Goal: Task Accomplishment & Management: Complete application form

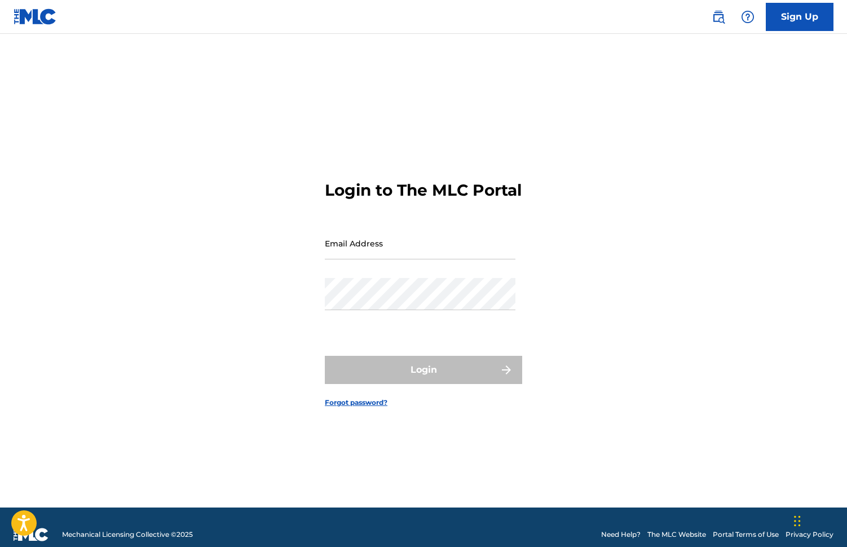
click at [352, 259] on input "Email Address" at bounding box center [420, 243] width 191 height 32
type input "[EMAIL_ADDRESS][DOMAIN_NAME]"
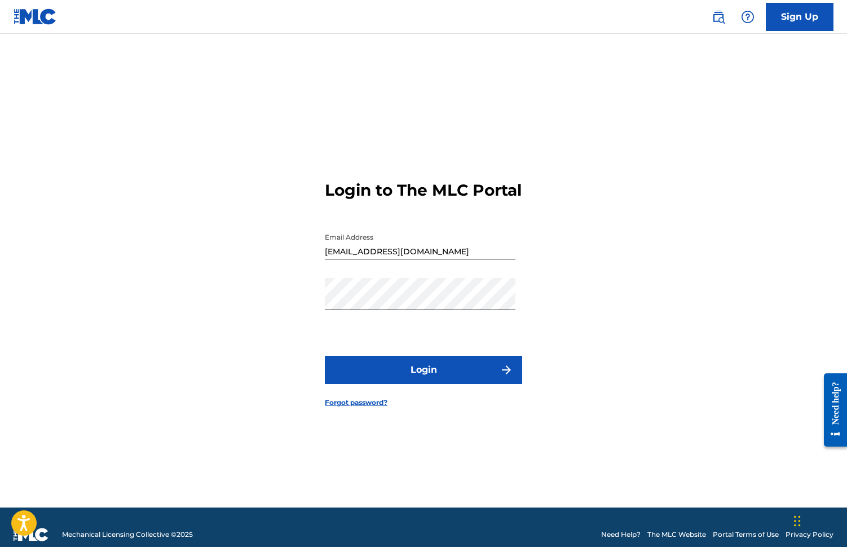
click at [438, 378] on button "Login" at bounding box center [423, 370] width 197 height 28
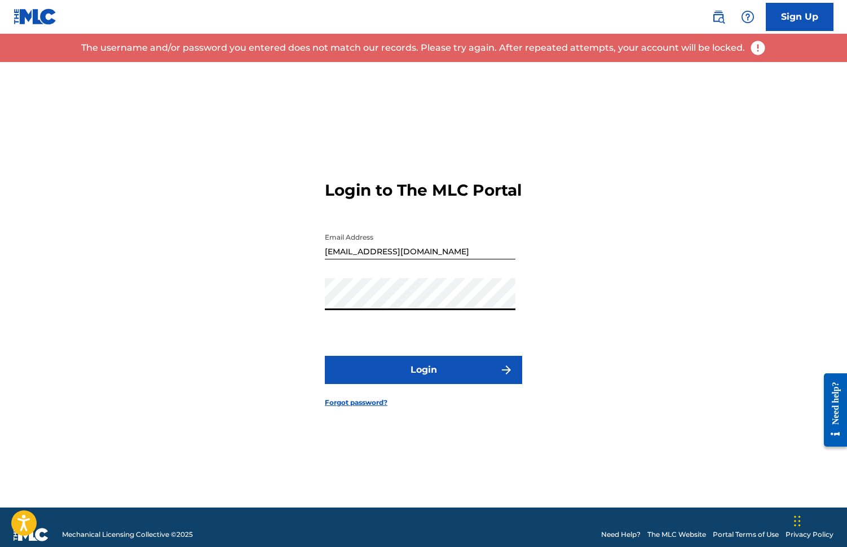
click at [319, 311] on div "Login to The MLC Portal Email Address [EMAIL_ADDRESS][DOMAIN_NAME] Password Log…" at bounding box center [423, 284] width 789 height 445
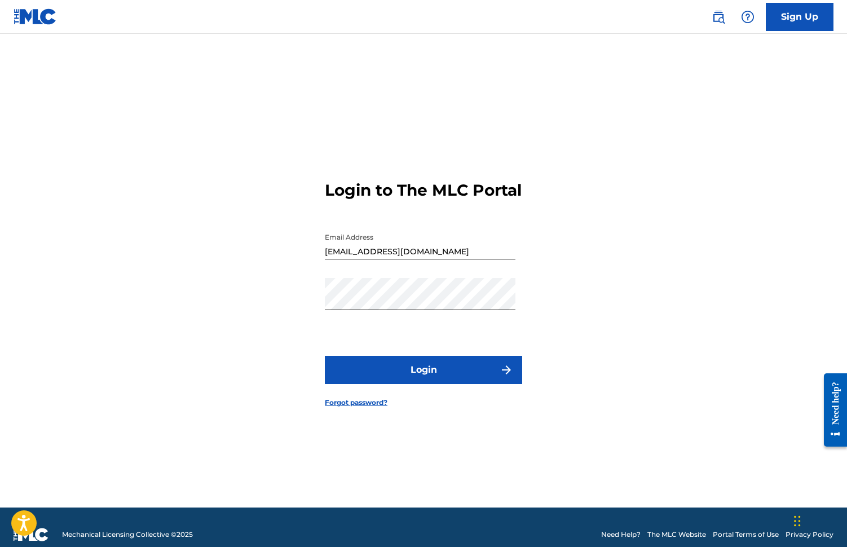
click at [402, 382] on button "Login" at bounding box center [423, 370] width 197 height 28
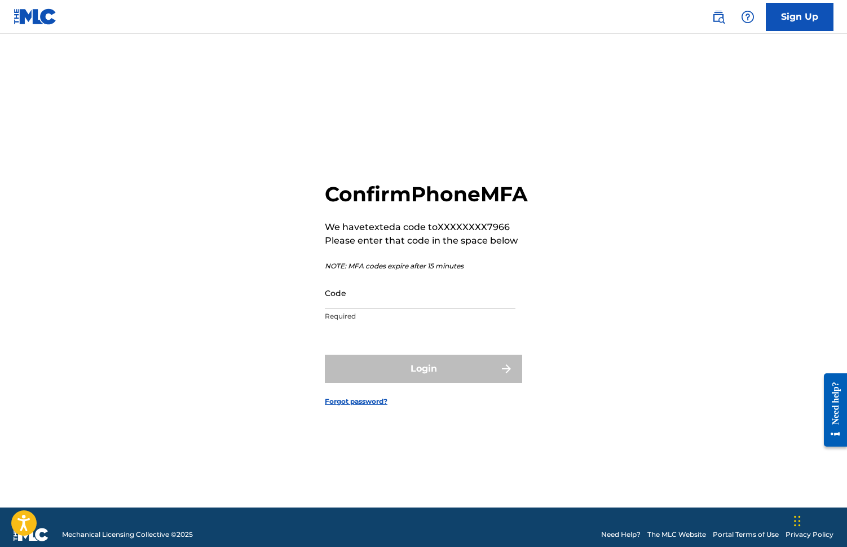
click at [355, 309] on input "Code" at bounding box center [420, 293] width 191 height 32
click at [375, 306] on input "Code" at bounding box center [420, 293] width 191 height 32
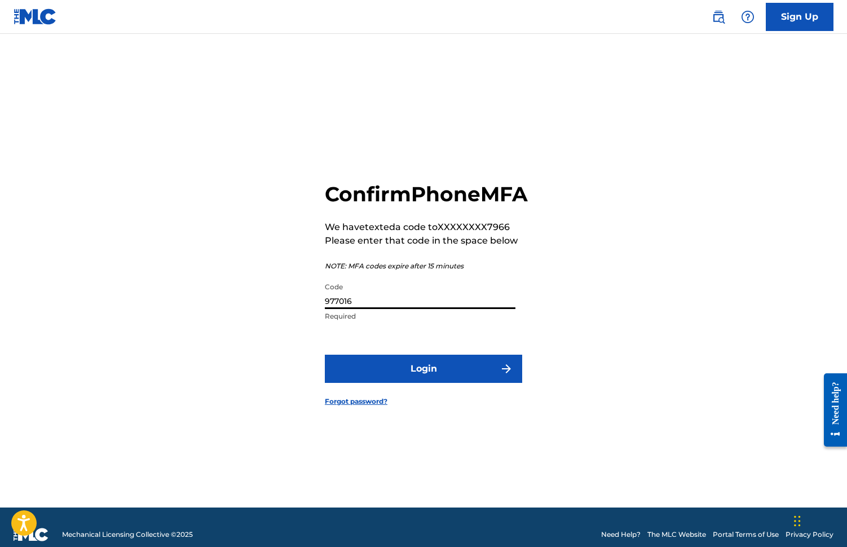
type input "977016"
click at [423, 381] on button "Login" at bounding box center [423, 369] width 197 height 28
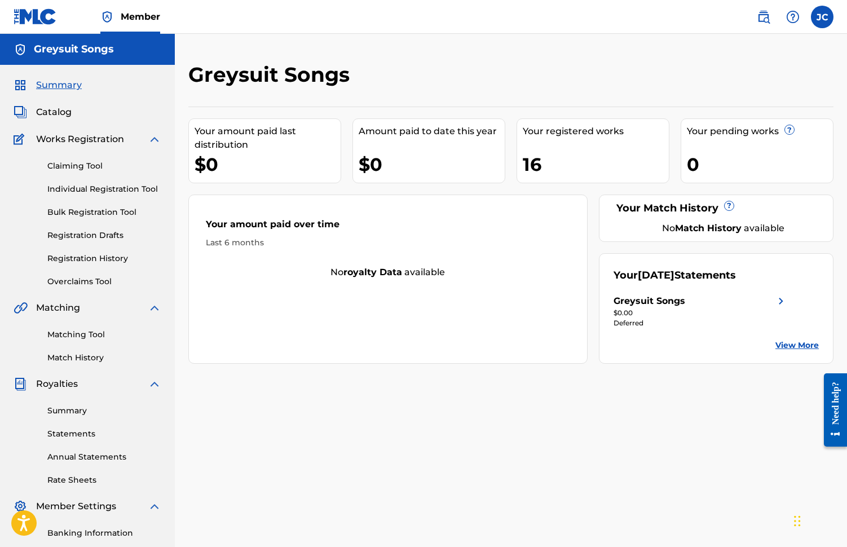
click at [75, 189] on link "Individual Registration Tool" at bounding box center [104, 189] width 114 height 12
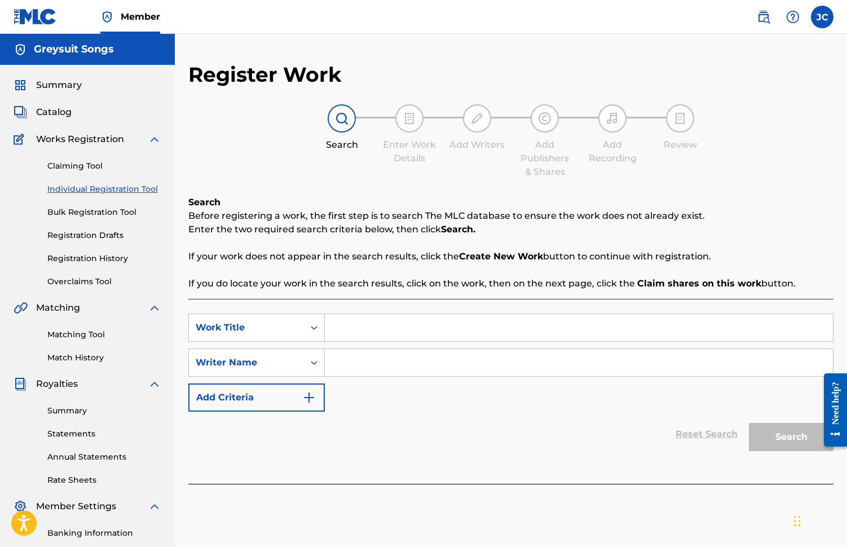
click at [348, 331] on input "Search Form" at bounding box center [579, 327] width 508 height 27
paste input "Water (Sleep Pattern)"
type input "Water (Sleep Pattern)"
click at [348, 371] on input "Search Form" at bounding box center [579, 362] width 508 height 27
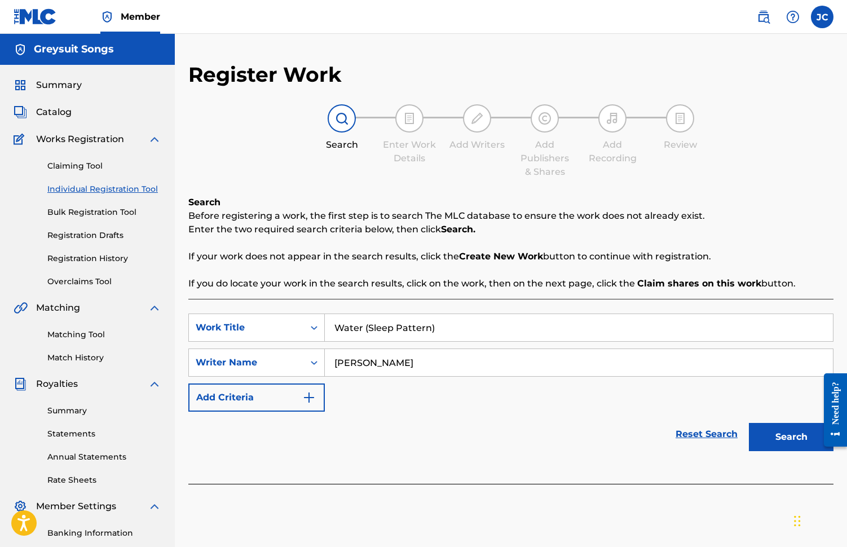
type input "[PERSON_NAME]"
click at [773, 435] on button "Search" at bounding box center [791, 437] width 85 height 28
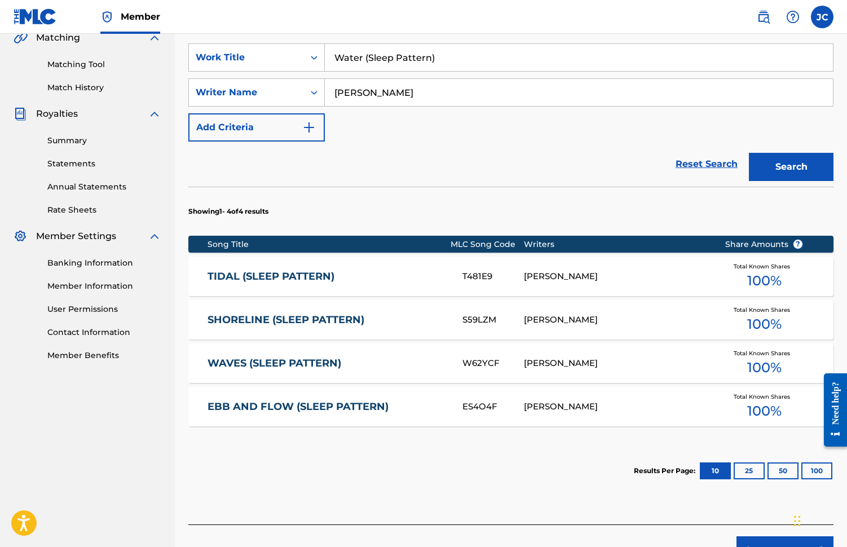
scroll to position [342, 0]
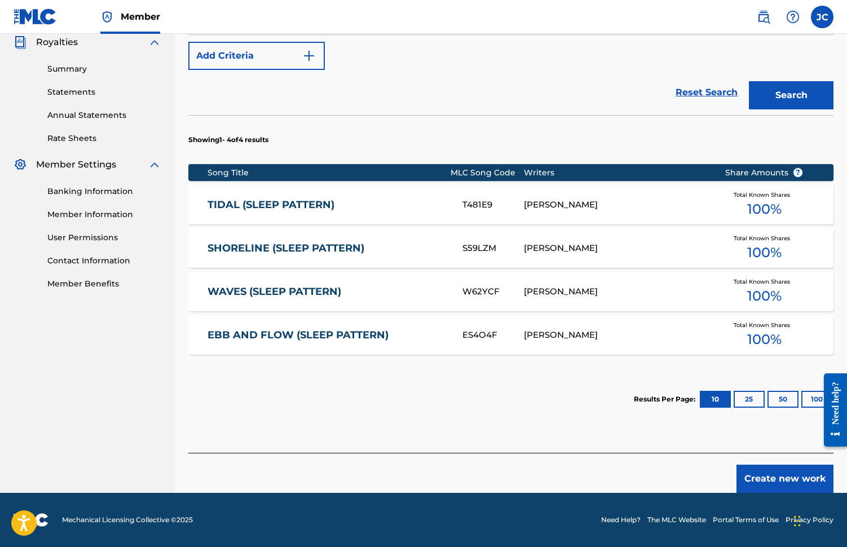
click at [779, 479] on button "Create new work" at bounding box center [784, 479] width 97 height 28
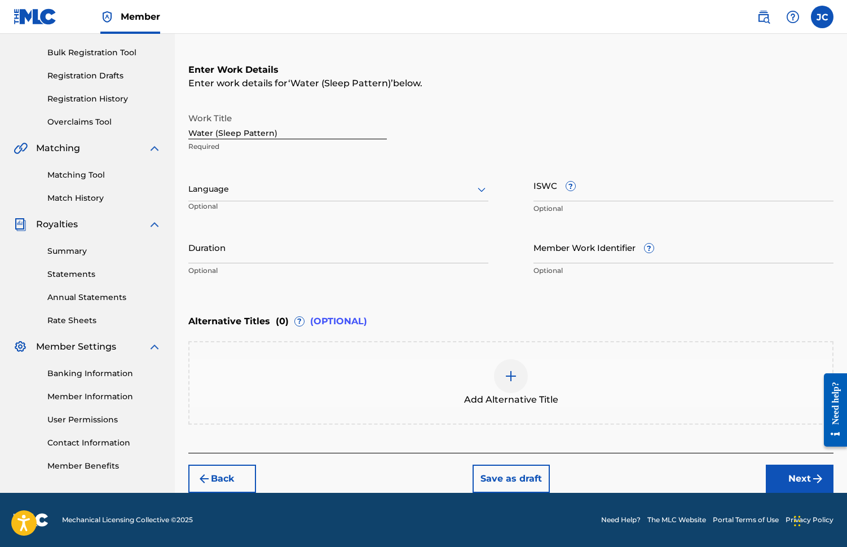
scroll to position [160, 0]
click at [557, 195] on input "ISWC ?" at bounding box center [683, 185] width 300 height 32
paste input "T3345245305"
type input "T3345245305"
click at [223, 258] on input "Duration" at bounding box center [338, 247] width 300 height 32
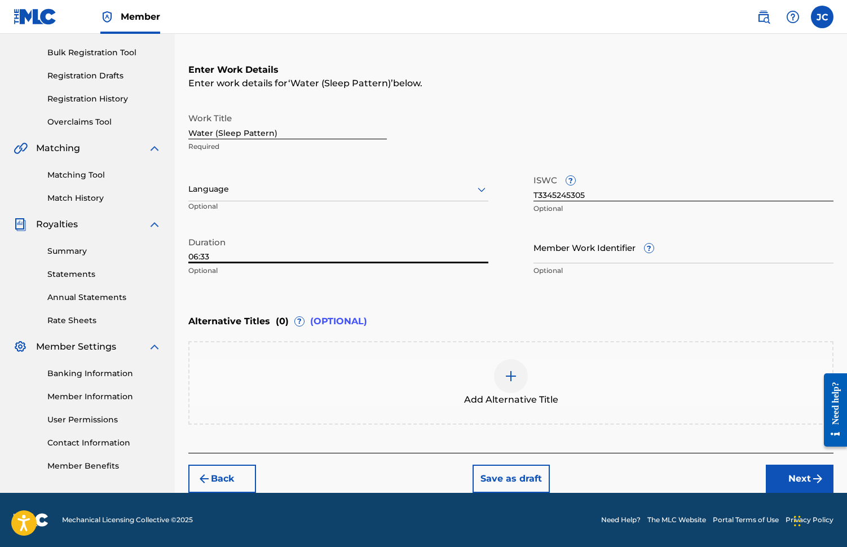
type input "06:33"
click at [792, 479] on button "Next" at bounding box center [800, 479] width 68 height 28
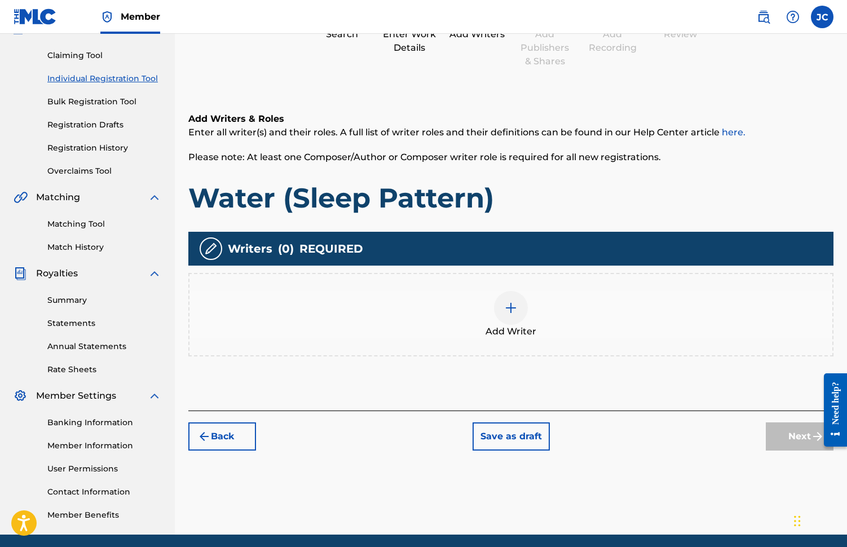
scroll to position [51, 0]
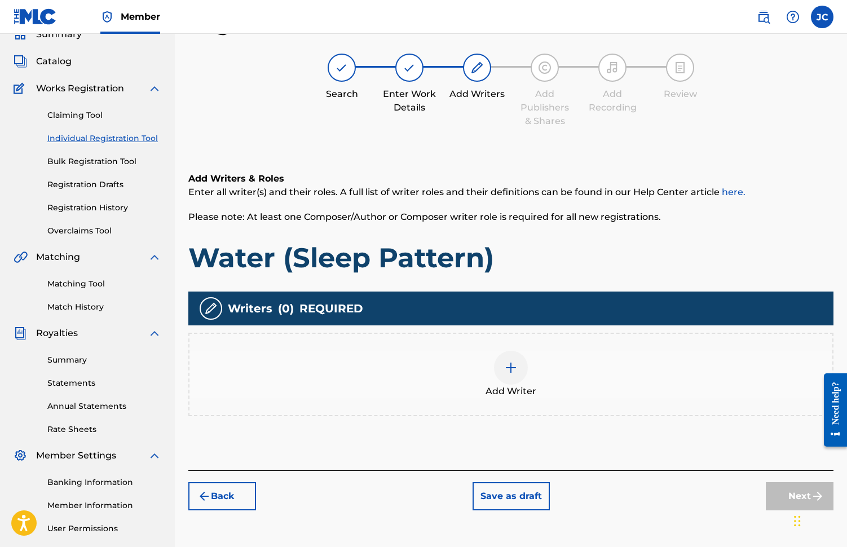
click at [509, 366] on img at bounding box center [511, 368] width 14 height 14
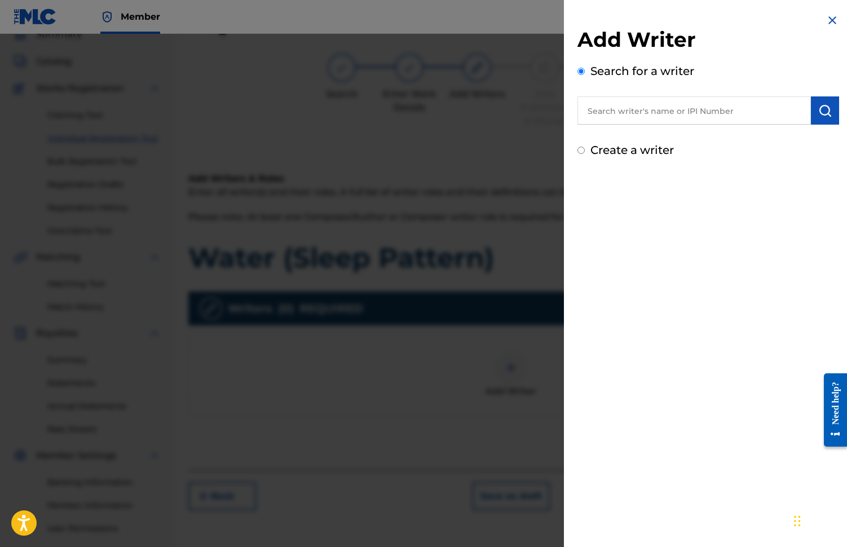
click at [620, 120] on input "text" at bounding box center [693, 110] width 233 height 28
type input "[PERSON_NAME]"
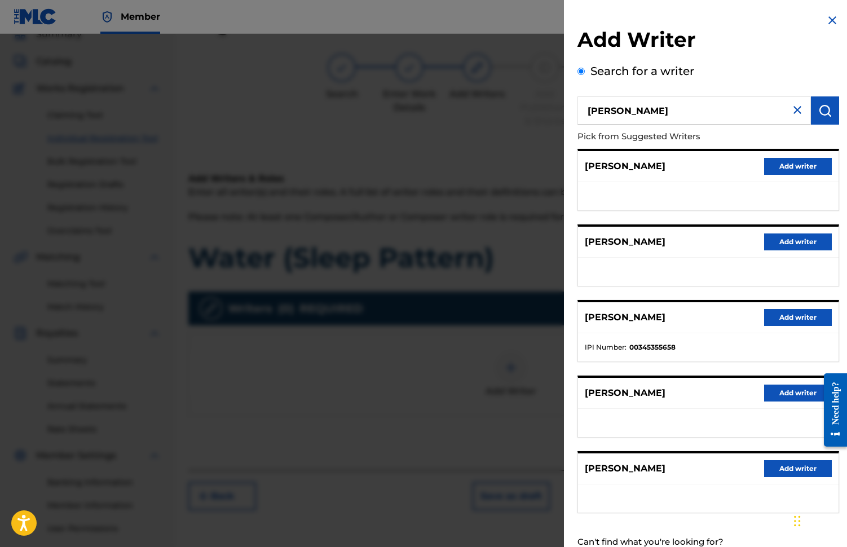
click at [781, 320] on button "Add writer" at bounding box center [798, 317] width 68 height 17
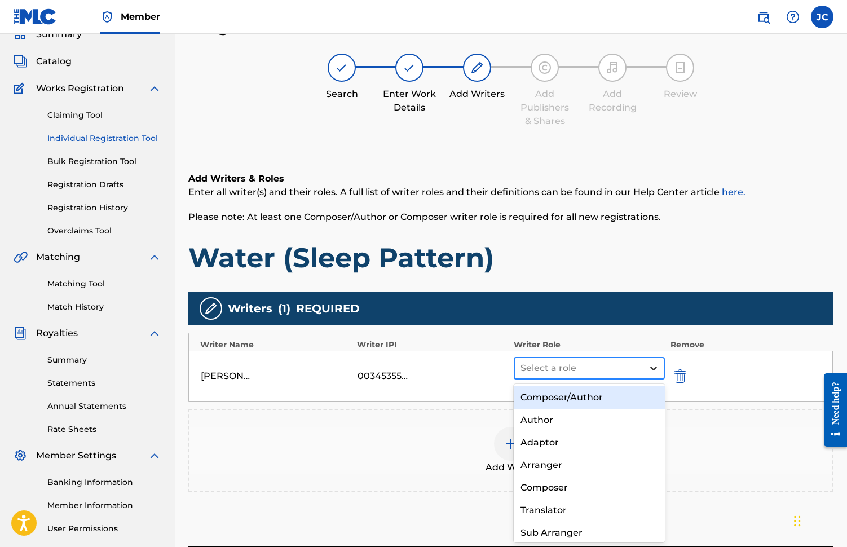
click at [650, 369] on icon at bounding box center [653, 368] width 11 height 11
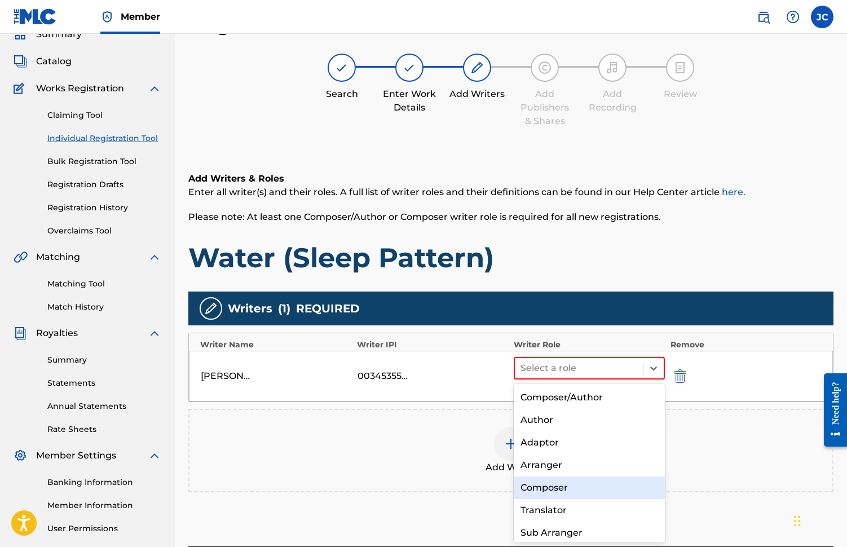
click at [558, 492] on div "Composer" at bounding box center [589, 487] width 151 height 23
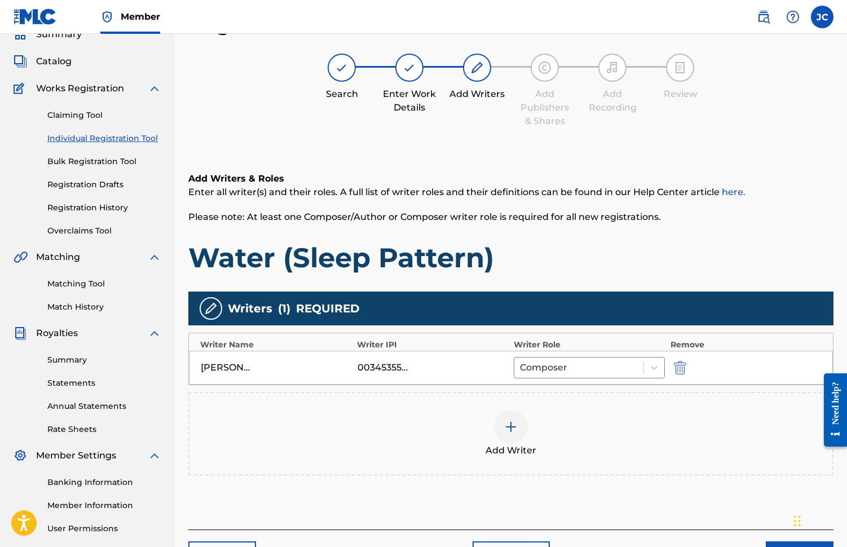
scroll to position [152, 0]
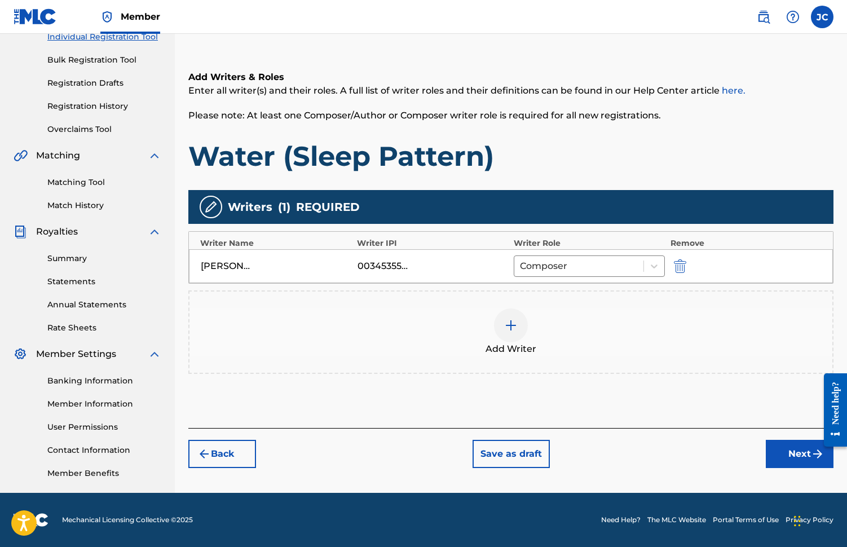
click at [789, 459] on button "Next" at bounding box center [800, 454] width 68 height 28
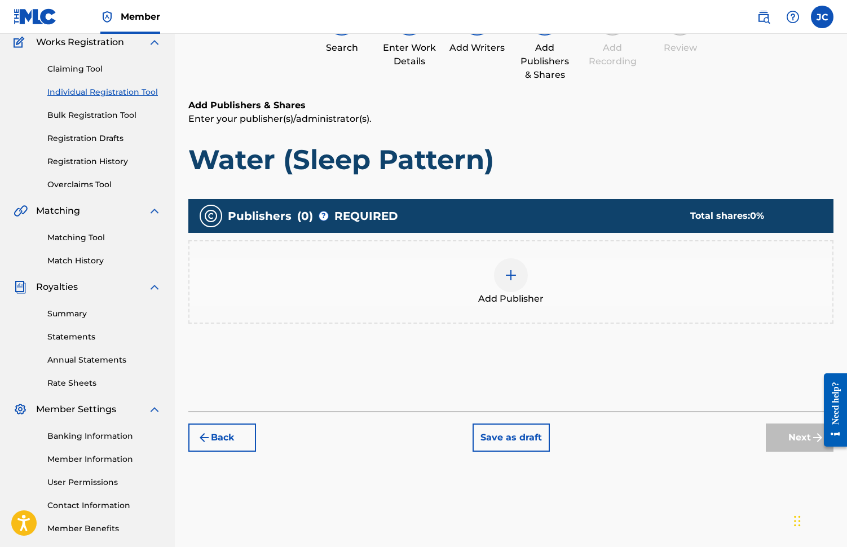
scroll to position [51, 0]
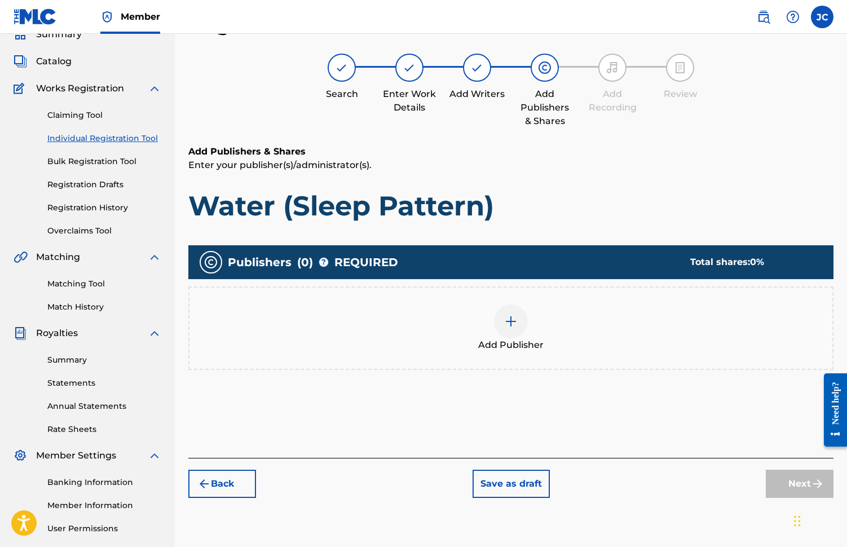
click at [515, 326] on img at bounding box center [511, 322] width 14 height 14
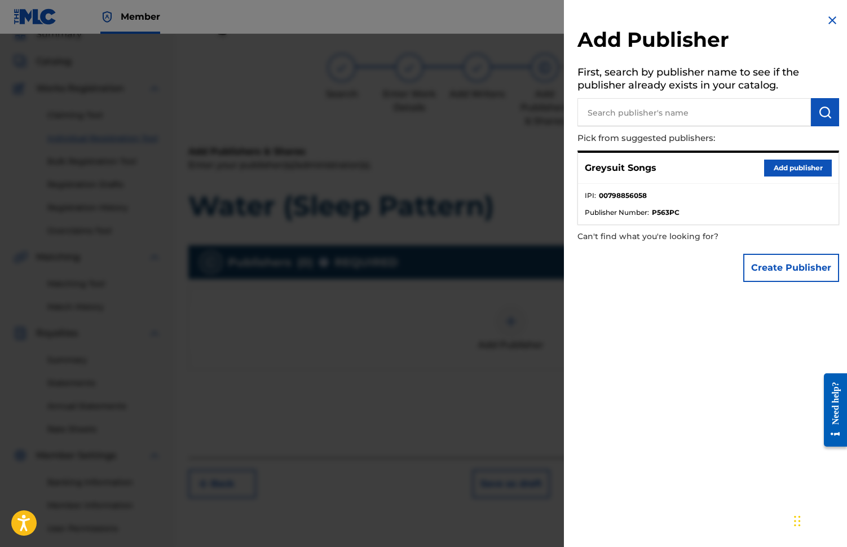
click at [780, 170] on button "Add publisher" at bounding box center [798, 168] width 68 height 17
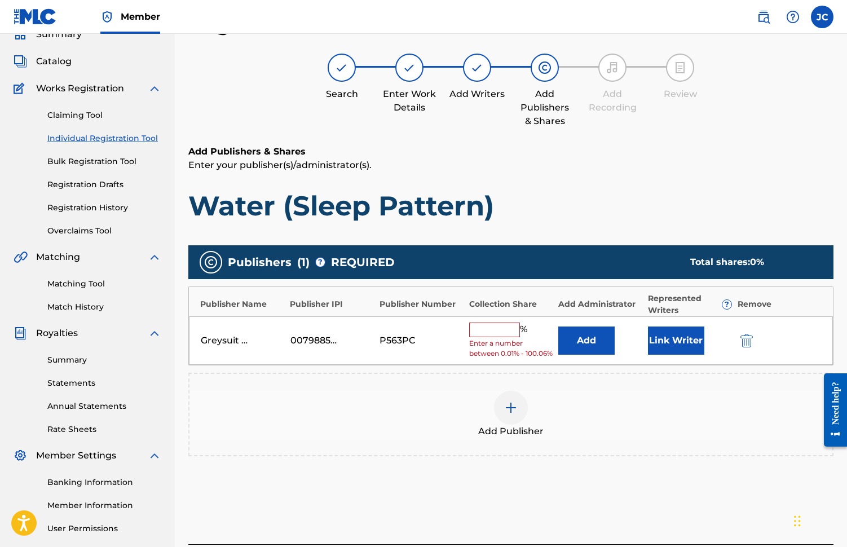
click at [485, 330] on input "text" at bounding box center [494, 330] width 51 height 15
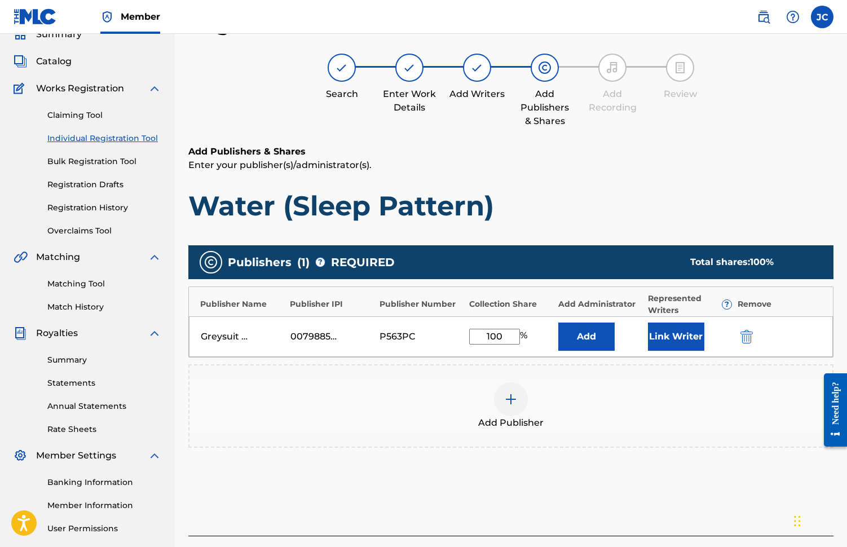
type input "100"
click at [661, 336] on button "Link Writer" at bounding box center [676, 337] width 56 height 28
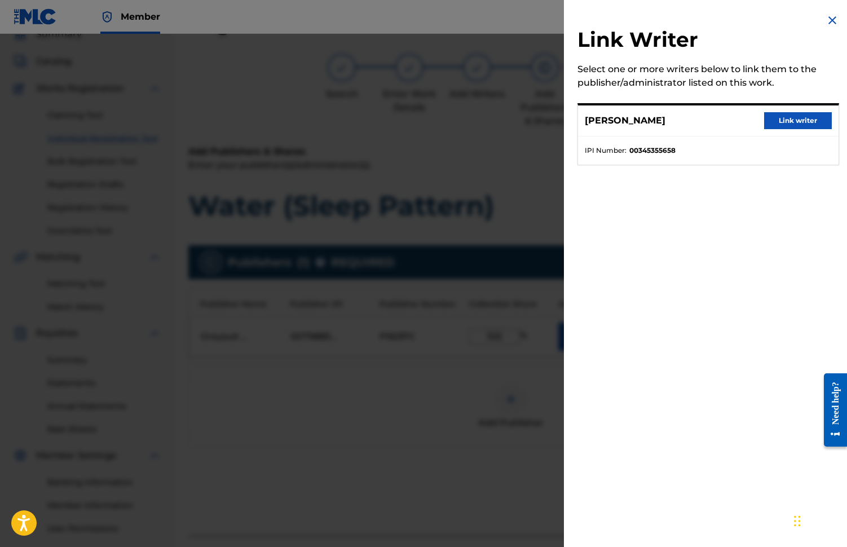
click at [787, 117] on button "Link writer" at bounding box center [798, 120] width 68 height 17
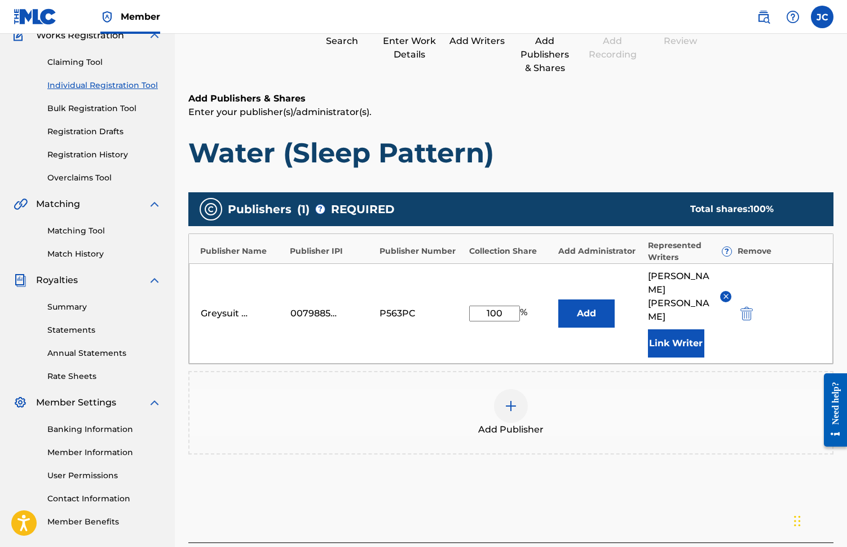
scroll to position [180, 0]
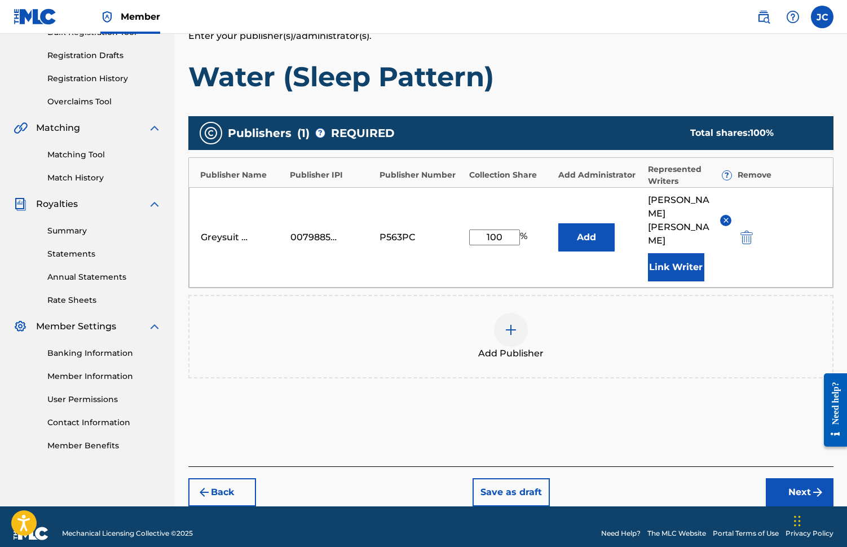
click at [789, 482] on button "Next" at bounding box center [800, 492] width 68 height 28
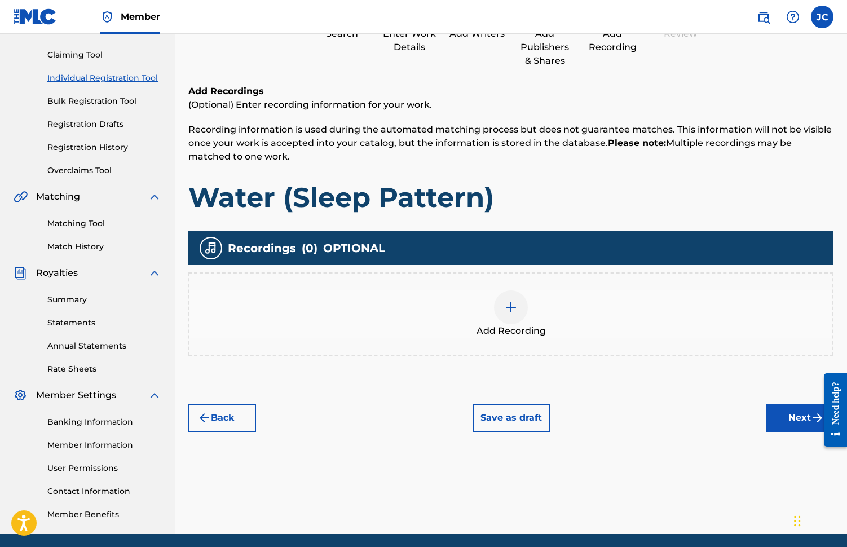
scroll to position [51, 0]
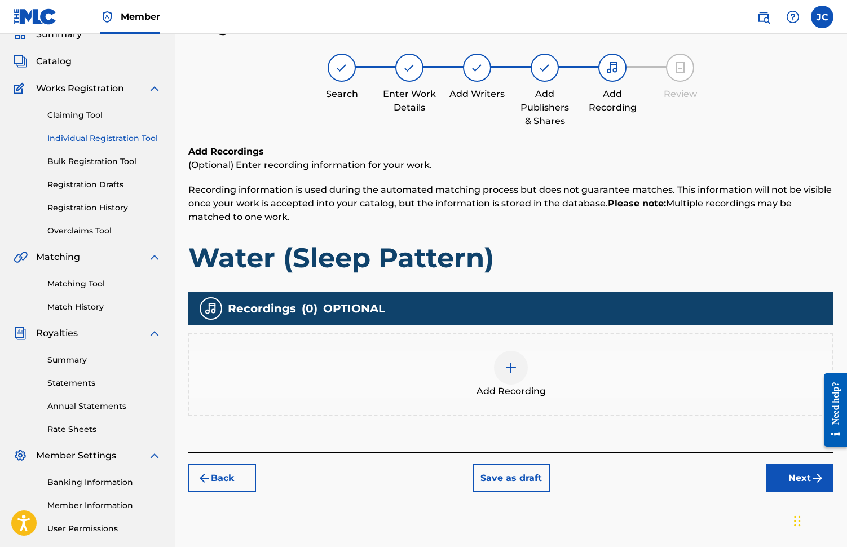
click at [510, 366] on img at bounding box center [511, 368] width 14 height 14
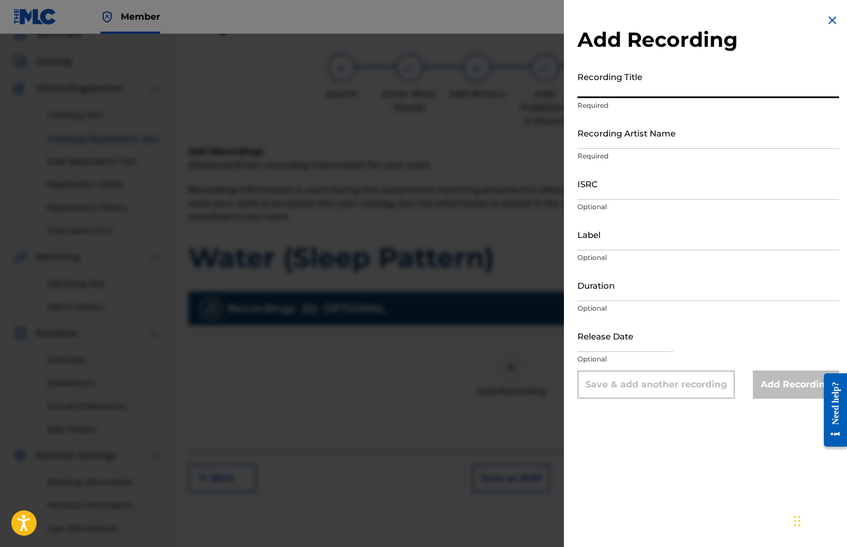
click at [599, 94] on input "Recording Title" at bounding box center [708, 82] width 262 height 32
type input "Water (Sleep Pattern)"
click at [597, 142] on input "Recording Artist Name" at bounding box center [708, 133] width 262 height 32
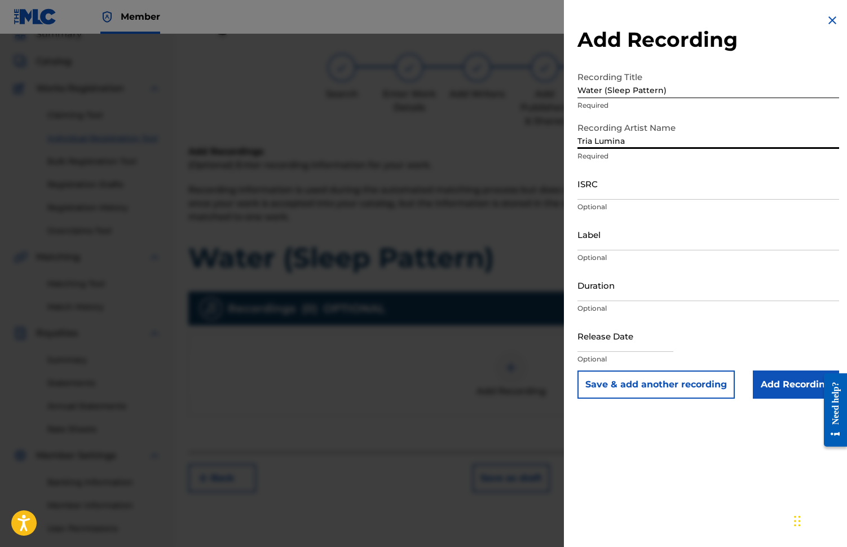
type input "Tria Lumina"
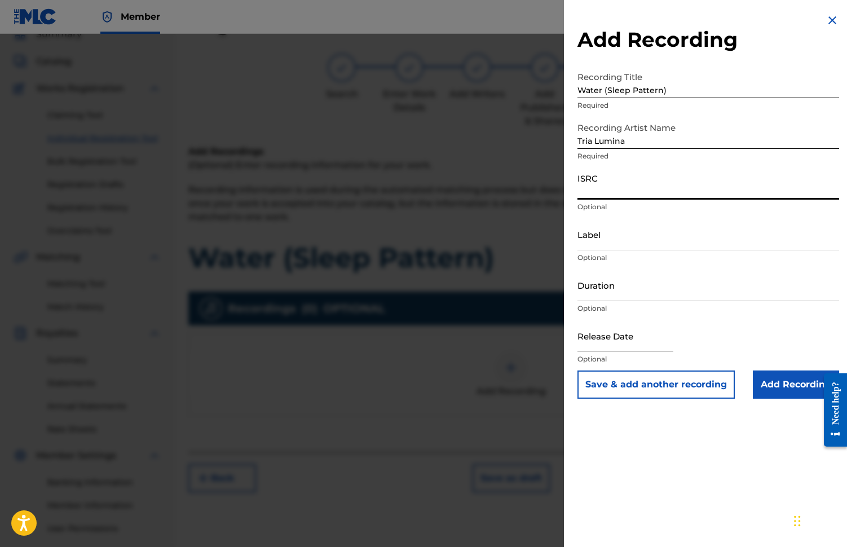
click at [594, 194] on input "ISRC" at bounding box center [708, 183] width 262 height 32
paste input "TCAJZ2542509"
type input "TCAJZ2542509"
click at [591, 246] on input "Label" at bounding box center [708, 234] width 262 height 32
type input "Greysuit Records"
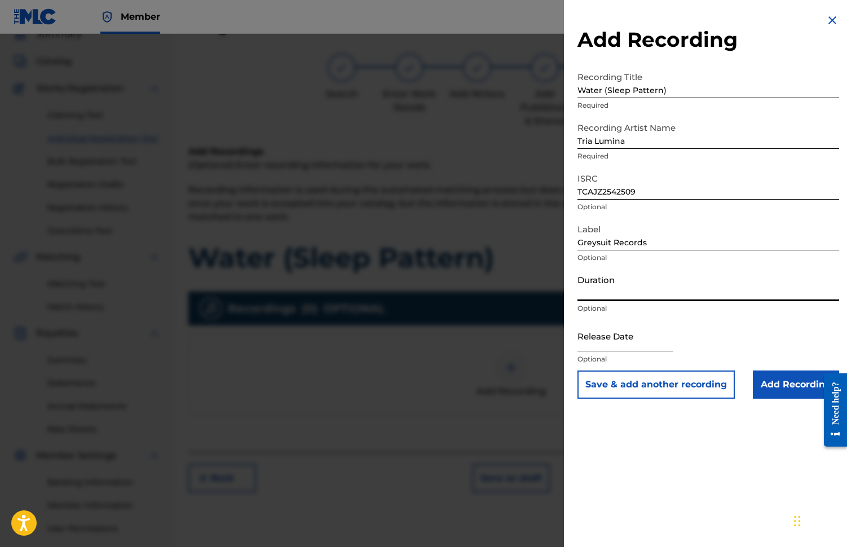
click at [588, 295] on input "Duration" at bounding box center [708, 285] width 262 height 32
type input "06:33"
click at [606, 346] on input "text" at bounding box center [625, 336] width 96 height 32
select select "7"
select select "2025"
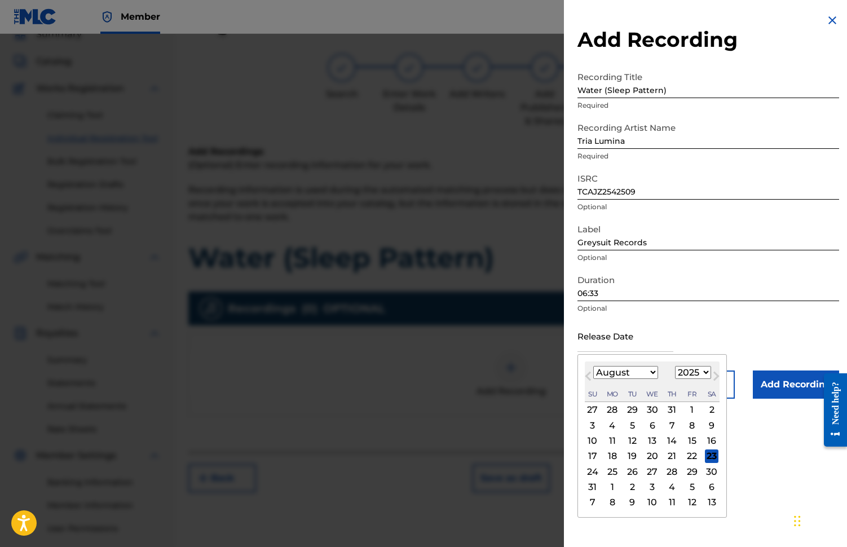
click at [716, 378] on button "Next Month" at bounding box center [716, 378] width 18 height 18
select select "8"
click at [690, 439] on div "19" at bounding box center [692, 441] width 14 height 14
type input "[DATE]"
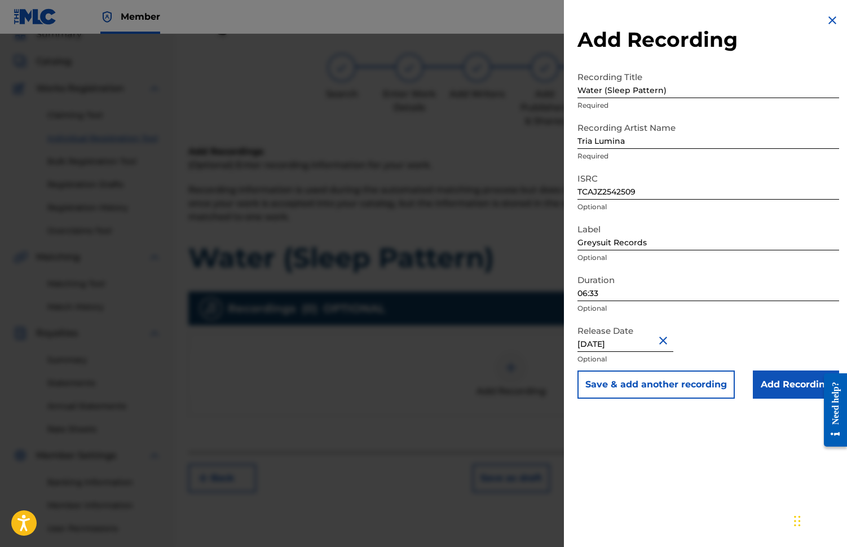
click at [774, 385] on input "Add Recording" at bounding box center [796, 384] width 86 height 28
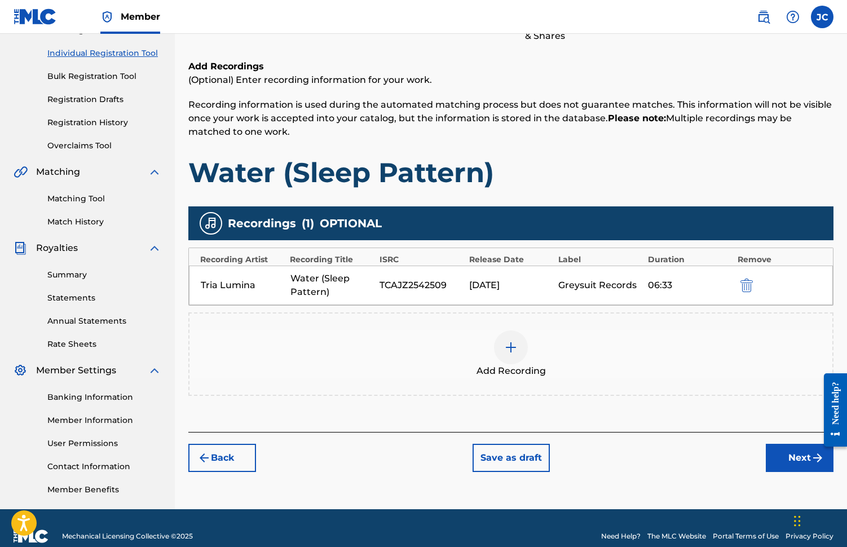
scroll to position [152, 0]
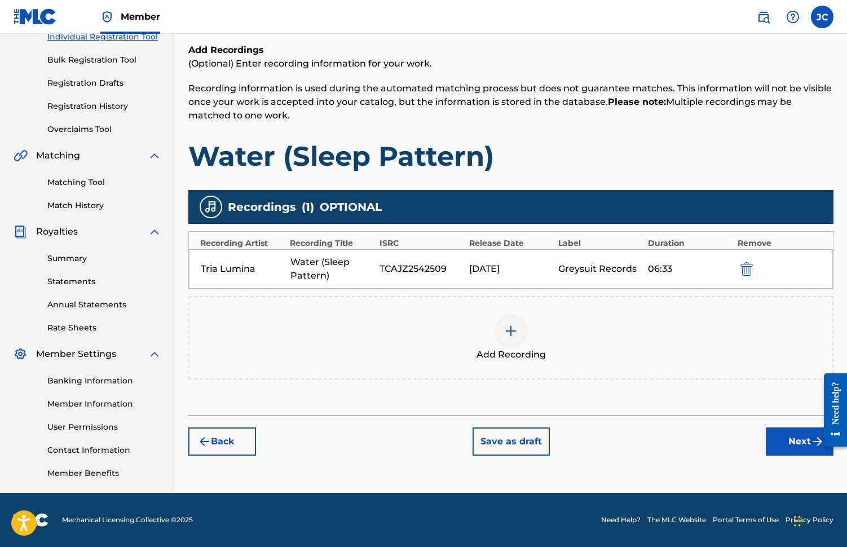
click at [782, 445] on button "Next" at bounding box center [800, 441] width 68 height 28
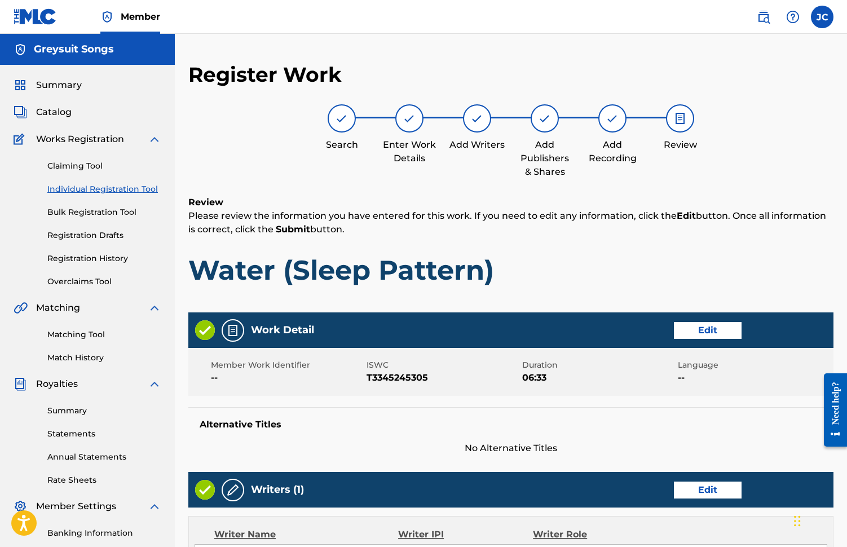
scroll to position [420, 0]
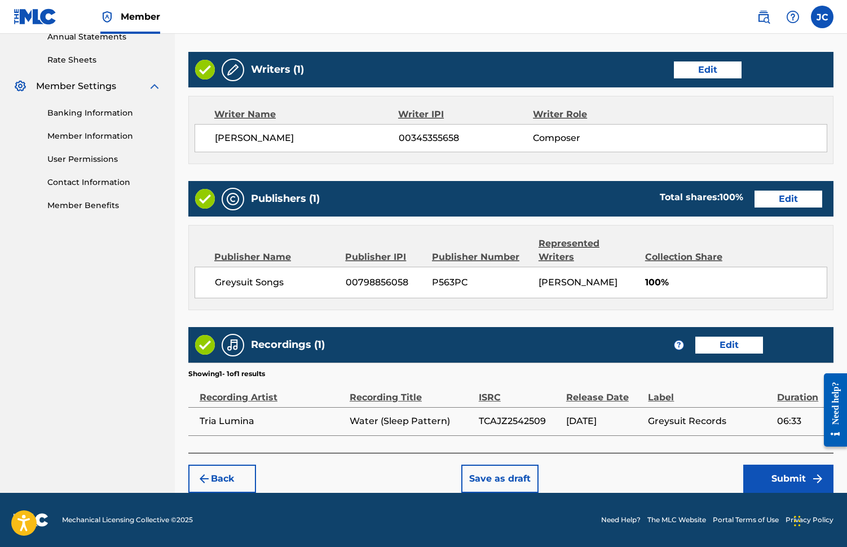
click at [782, 476] on button "Submit" at bounding box center [788, 479] width 90 height 28
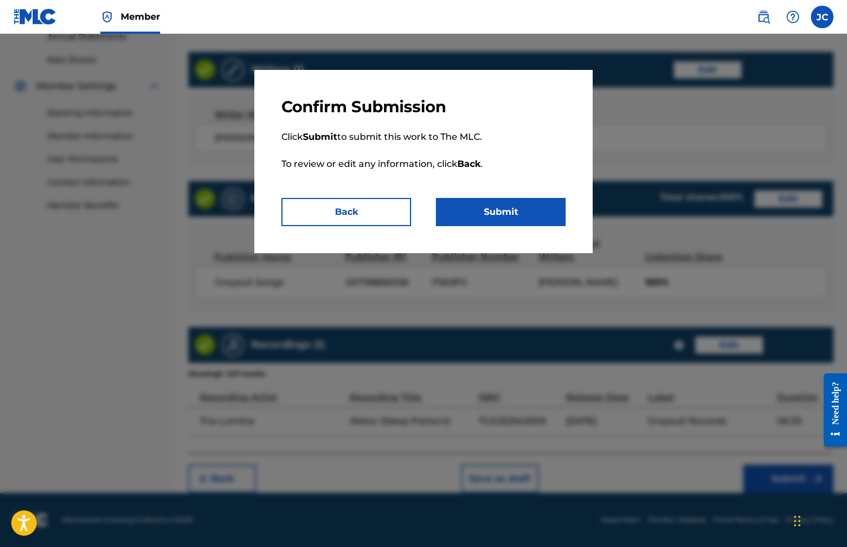
click at [497, 212] on button "Submit" at bounding box center [501, 212] width 130 height 28
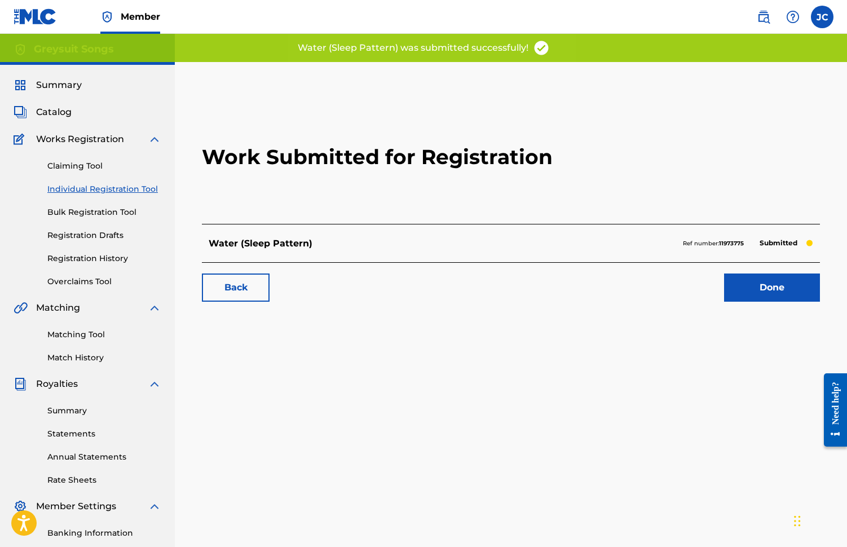
click at [760, 292] on link "Done" at bounding box center [772, 287] width 96 height 28
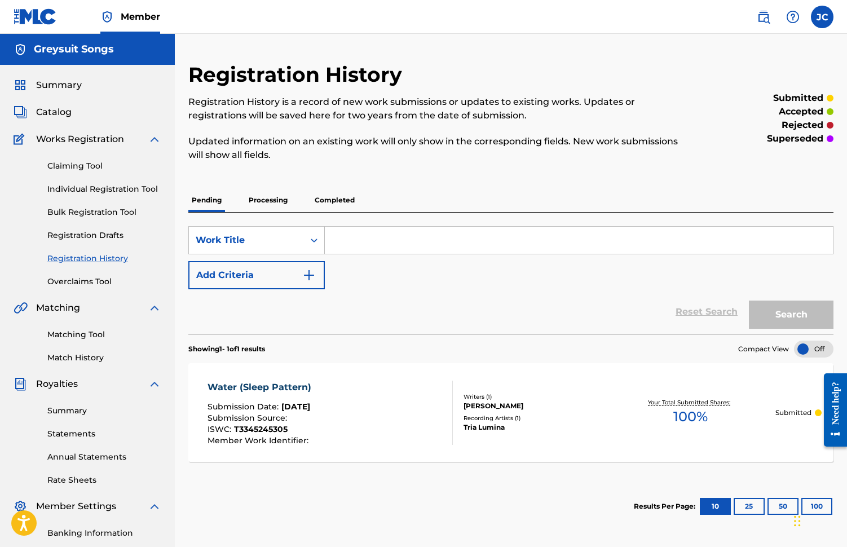
click at [78, 187] on link "Individual Registration Tool" at bounding box center [104, 189] width 114 height 12
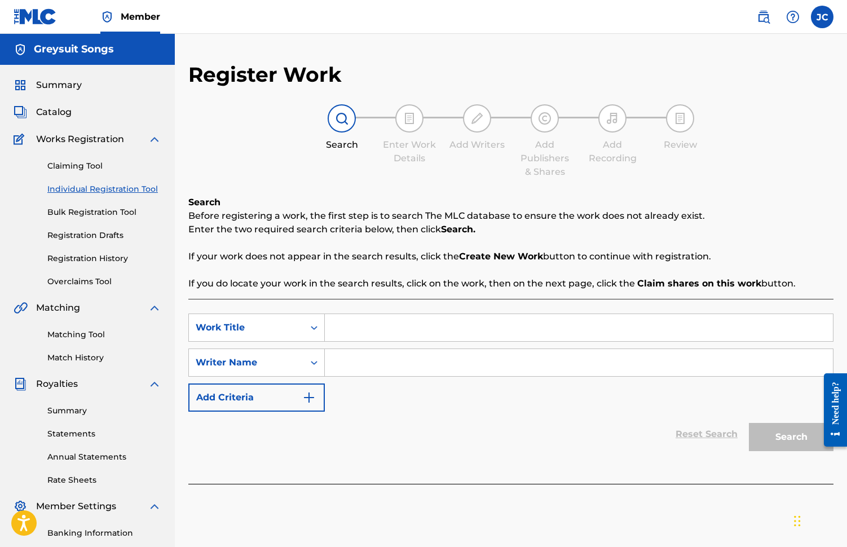
click at [348, 331] on input "Search Form" at bounding box center [579, 327] width 508 height 27
paste input "Luminescent (Sleep Pattern)"
type input "Luminescent (Sleep Pattern)"
click at [346, 361] on input "Search Form" at bounding box center [579, 362] width 508 height 27
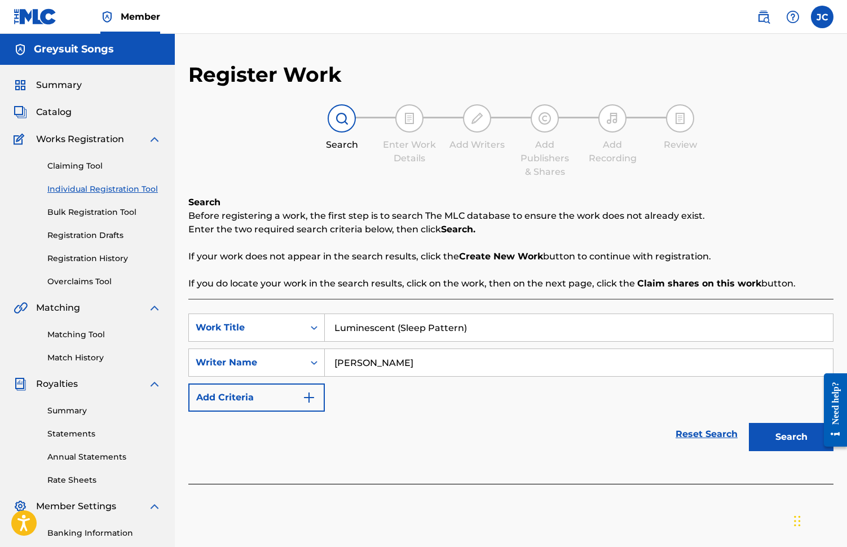
type input "[PERSON_NAME]"
click at [784, 440] on button "Search" at bounding box center [791, 437] width 85 height 28
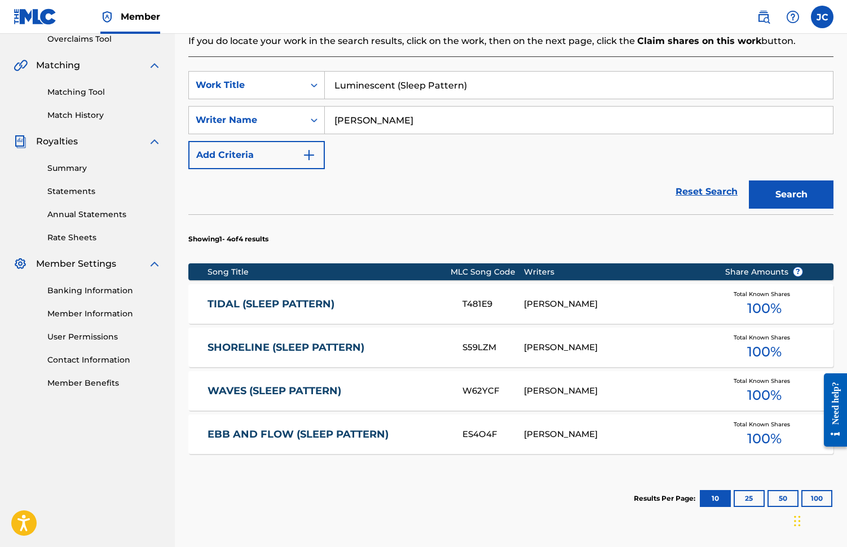
scroll to position [274, 0]
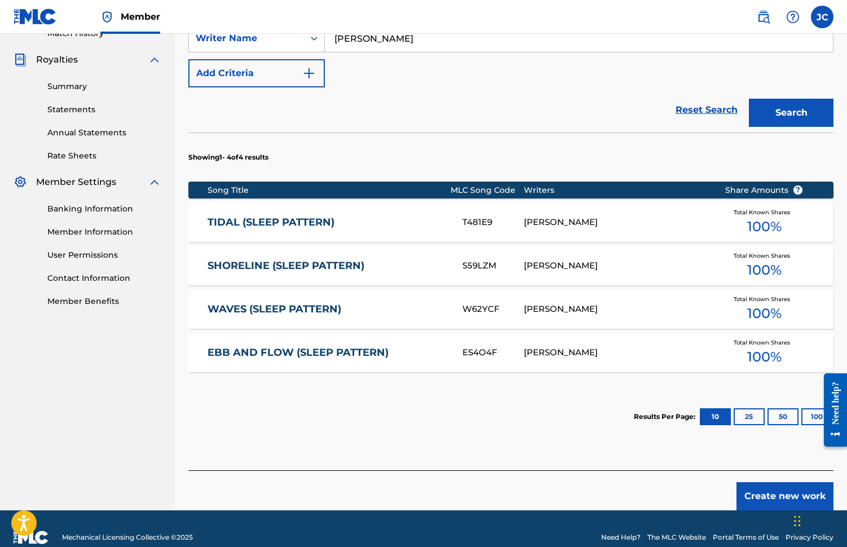
click at [773, 493] on button "Create new work" at bounding box center [784, 496] width 97 height 28
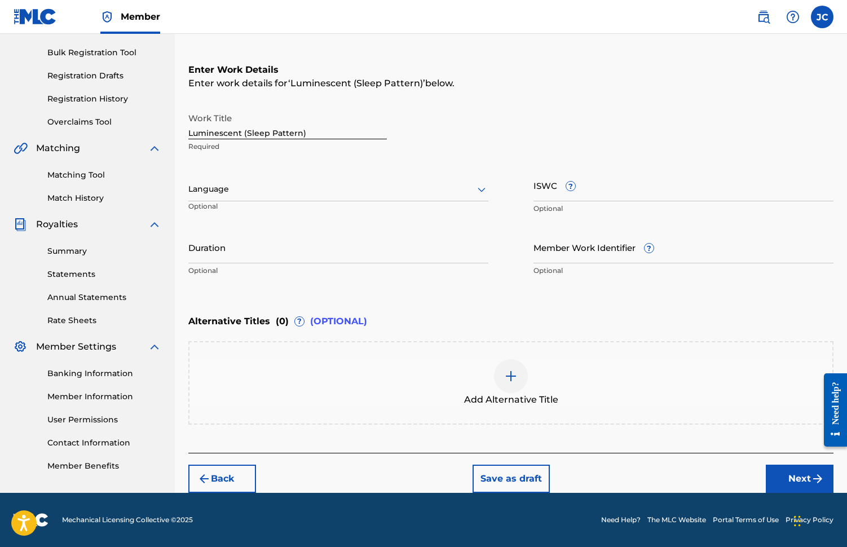
scroll to position [160, 0]
click at [547, 198] on input "ISWC ?" at bounding box center [683, 185] width 300 height 32
paste input "T3345265392"
type input "T3345265392"
click at [217, 259] on input "Duration" at bounding box center [338, 247] width 300 height 32
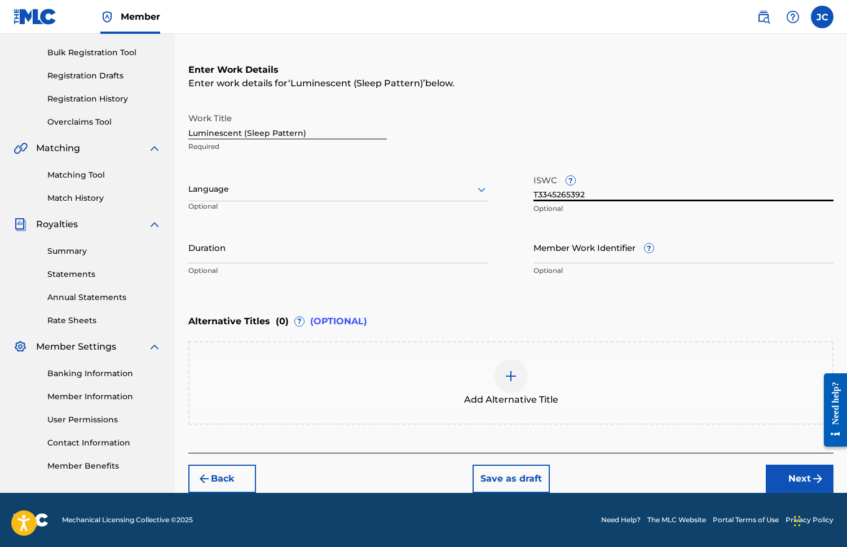
click at [217, 259] on input "Duration" at bounding box center [338, 247] width 300 height 32
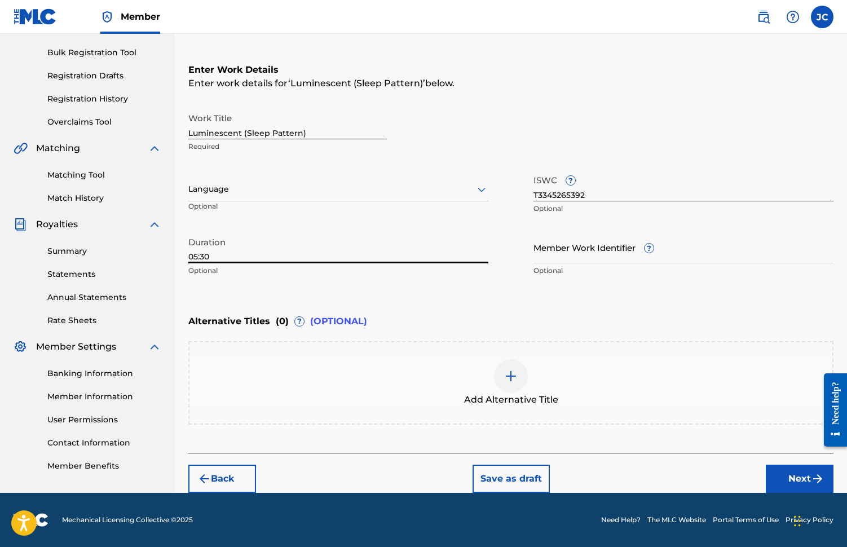
type input "05:30"
click at [795, 483] on button "Next" at bounding box center [800, 479] width 68 height 28
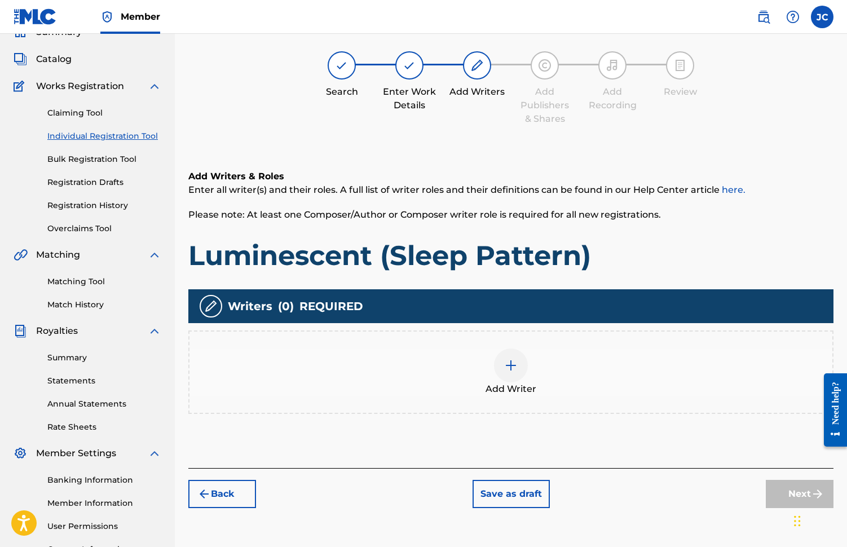
scroll to position [51, 0]
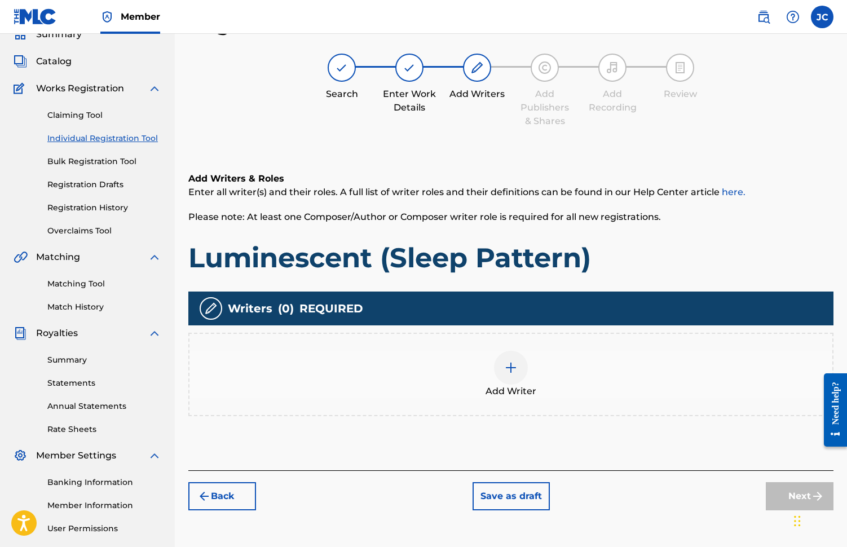
click at [526, 364] on div at bounding box center [511, 368] width 34 height 34
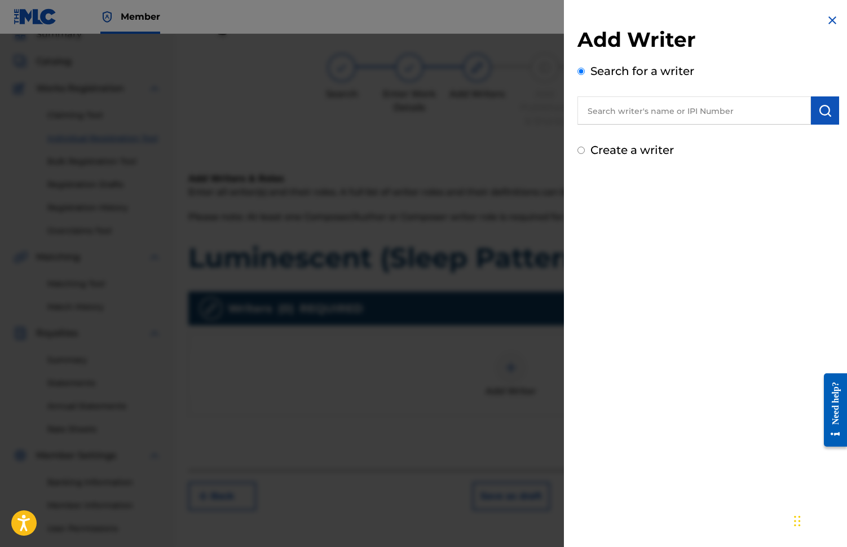
scroll to position [47, 0]
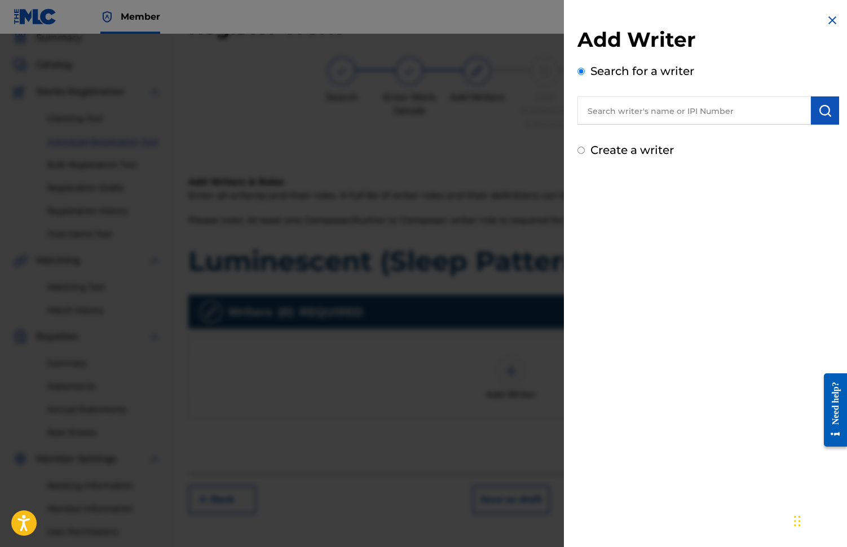
click at [624, 111] on input "text" at bounding box center [693, 110] width 233 height 28
type input "[PERSON_NAME]"
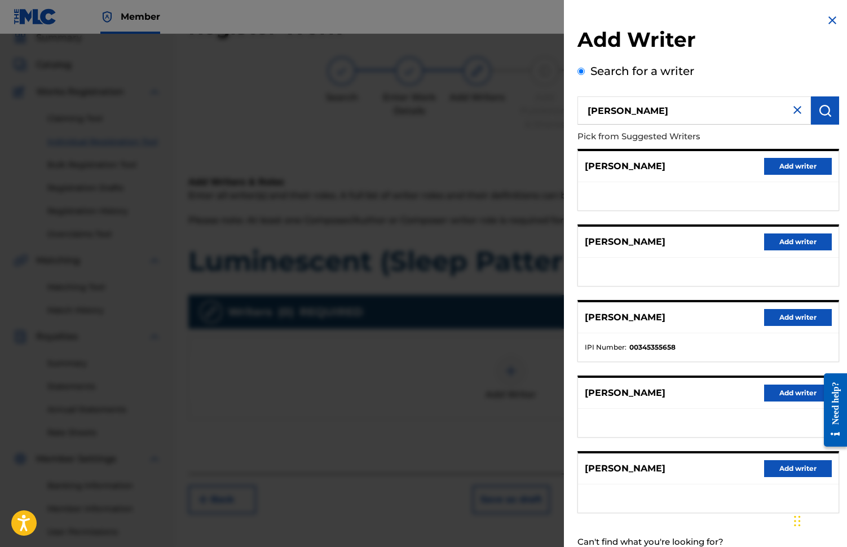
click at [778, 320] on button "Add writer" at bounding box center [798, 317] width 68 height 17
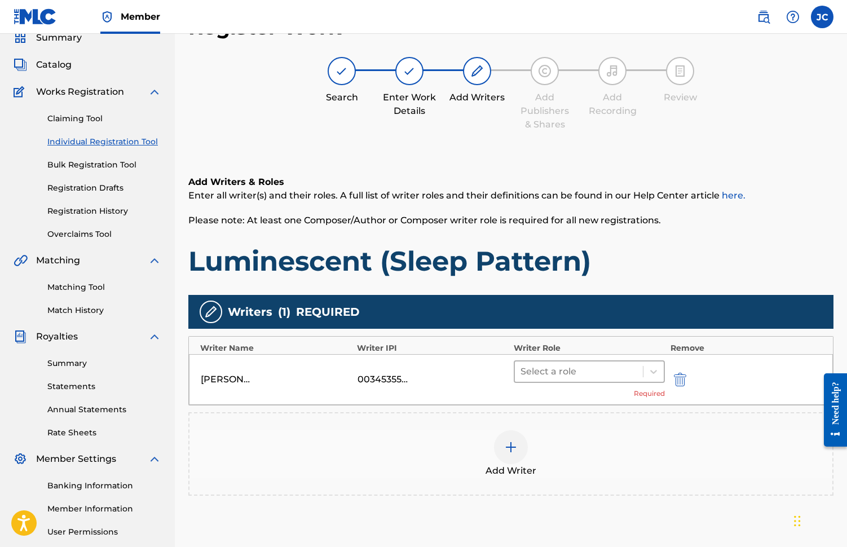
click at [559, 373] on div at bounding box center [578, 372] width 117 height 16
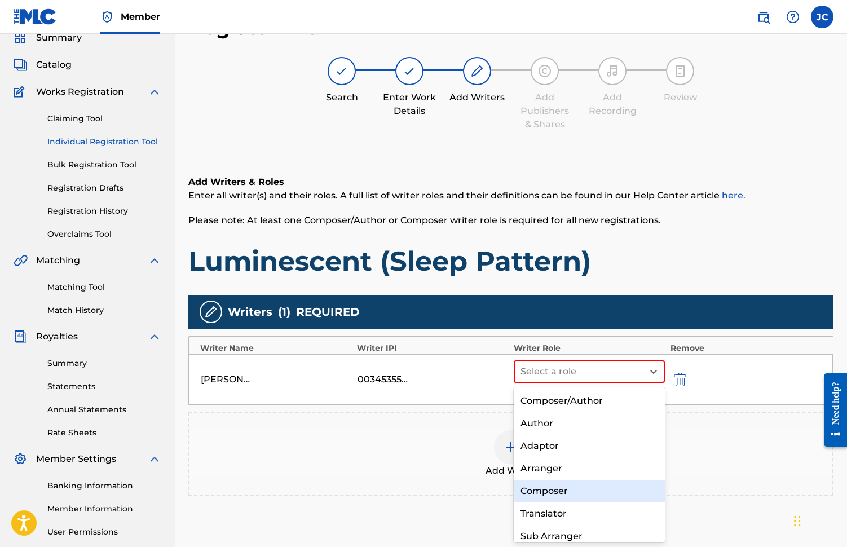
click at [557, 485] on div "Composer" at bounding box center [589, 491] width 151 height 23
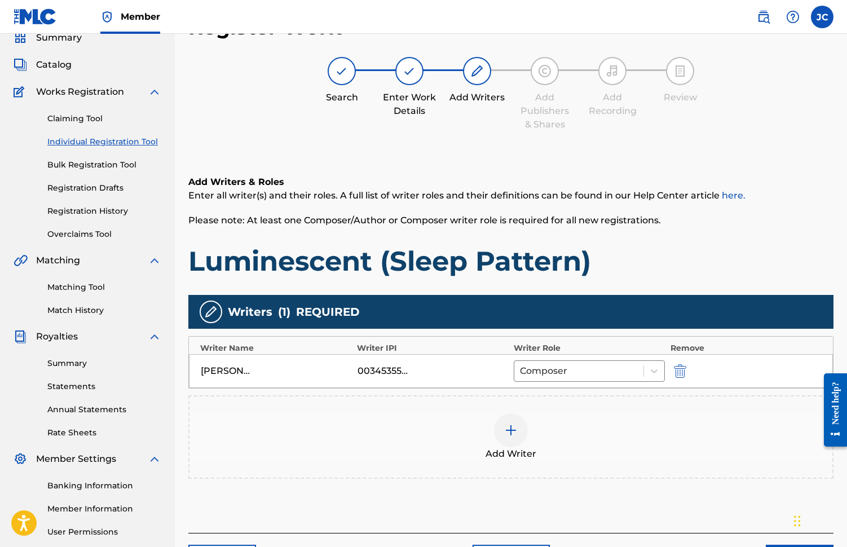
scroll to position [152, 0]
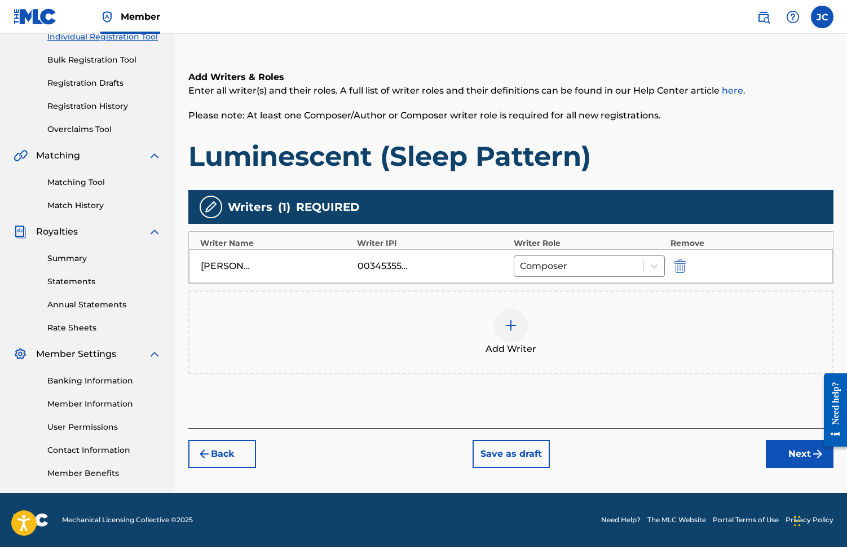
click at [788, 458] on button "Next" at bounding box center [800, 454] width 68 height 28
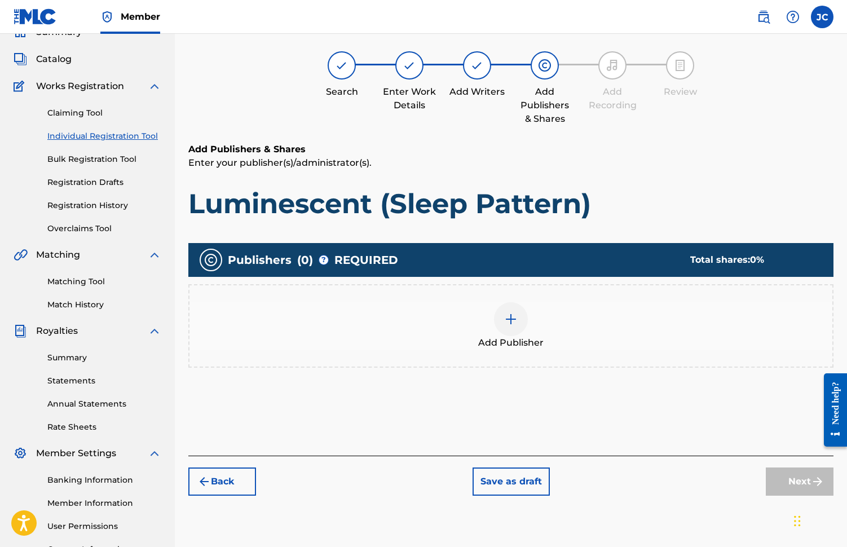
scroll to position [51, 0]
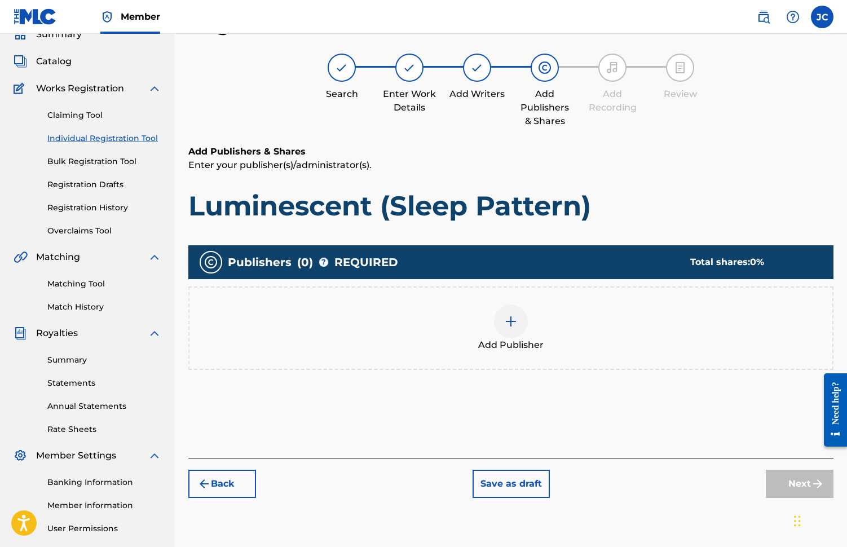
click at [505, 326] on img at bounding box center [511, 322] width 14 height 14
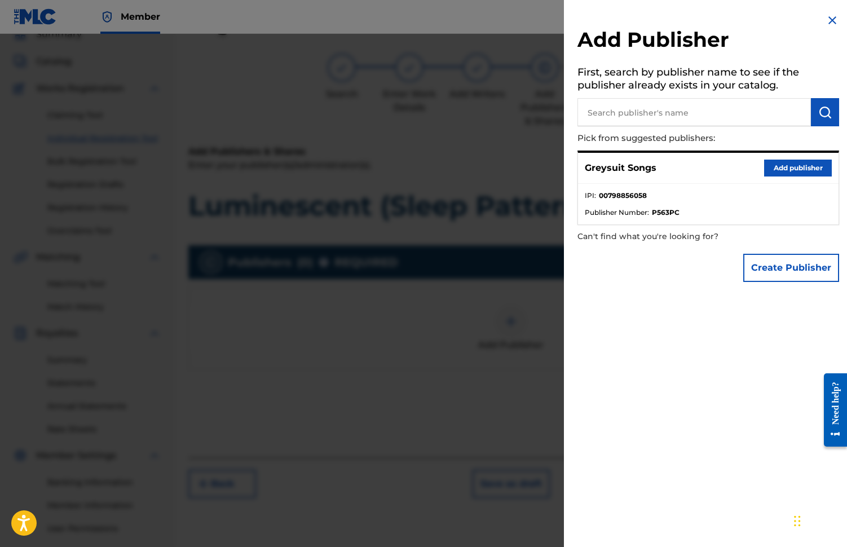
click at [792, 172] on button "Add publisher" at bounding box center [798, 168] width 68 height 17
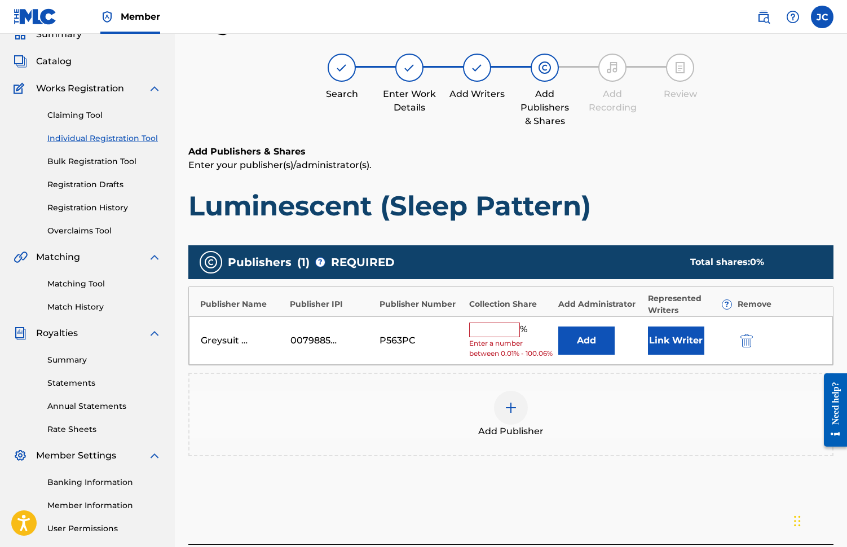
click at [500, 328] on input "text" at bounding box center [494, 330] width 51 height 15
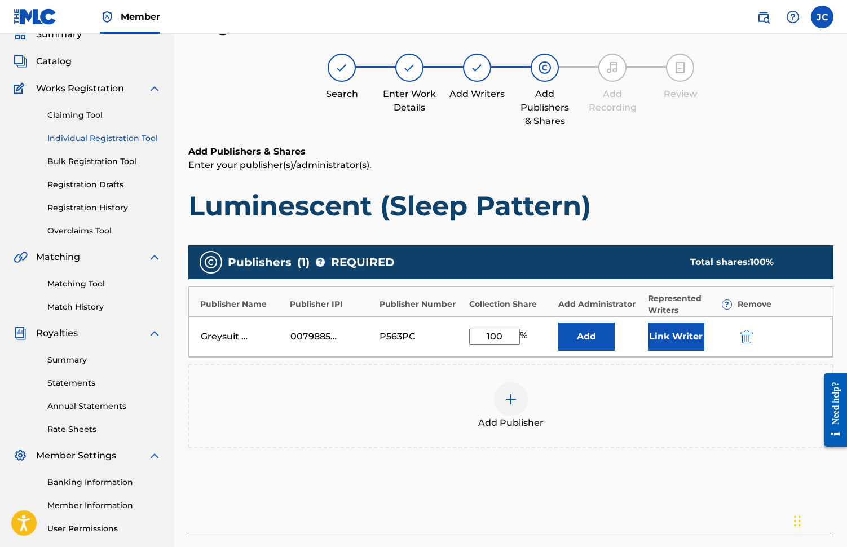
type input "100"
click at [669, 334] on button "Link Writer" at bounding box center [676, 337] width 56 height 28
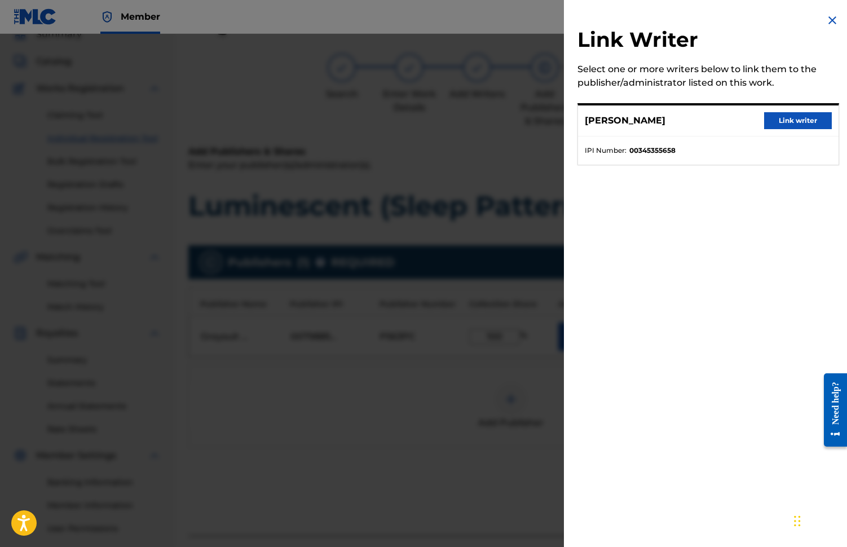
click at [791, 121] on button "Link writer" at bounding box center [798, 120] width 68 height 17
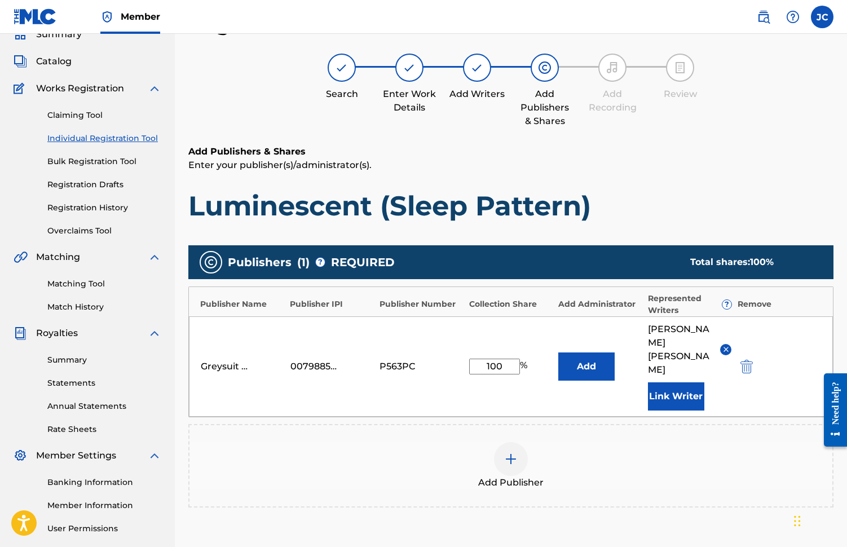
scroll to position [180, 0]
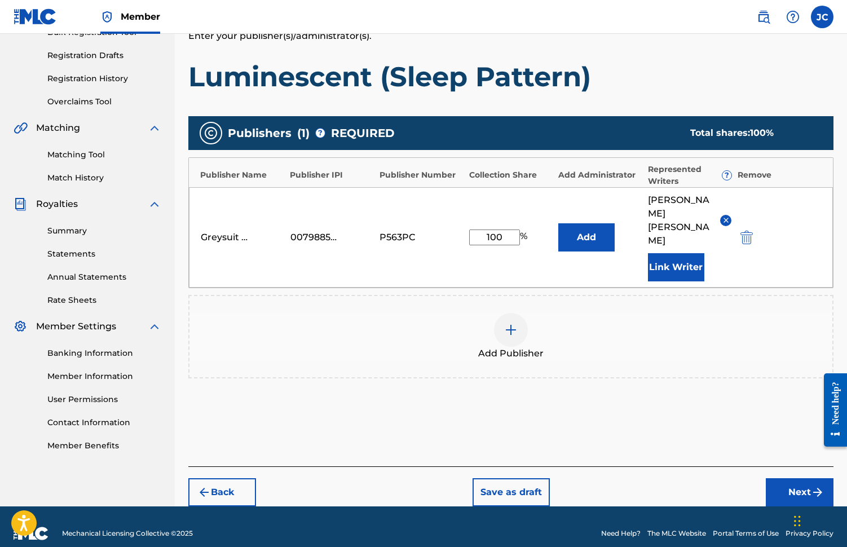
click at [787, 482] on button "Next" at bounding box center [800, 492] width 68 height 28
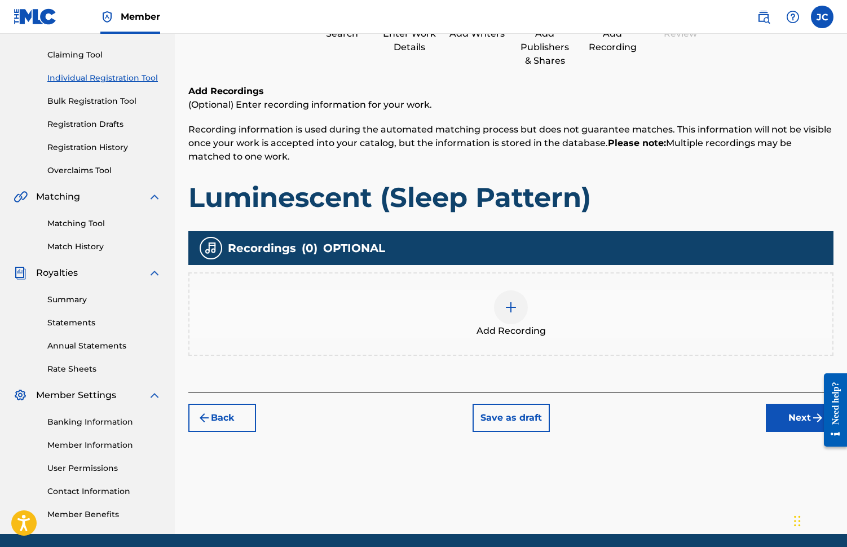
scroll to position [51, 0]
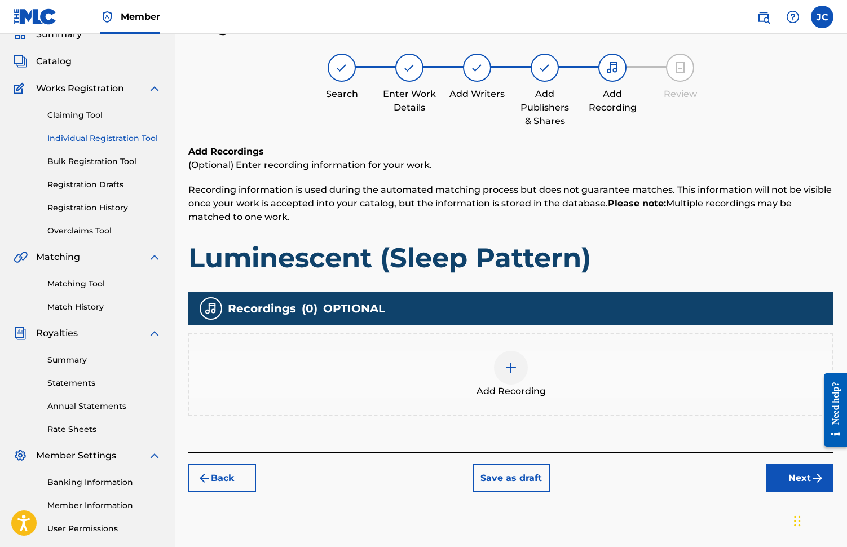
click at [507, 368] on img at bounding box center [511, 368] width 14 height 14
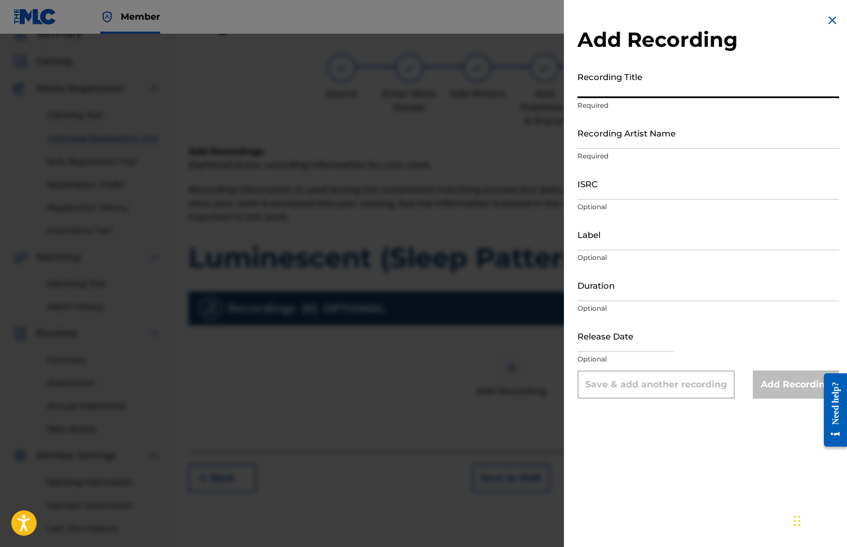
click at [590, 92] on input "Recording Title" at bounding box center [708, 82] width 262 height 32
click at [591, 90] on input "Recording Title" at bounding box center [708, 82] width 262 height 32
paste input "Luminescent (Sleep Pattern)"
type input "Luminescent (Sleep Pattern)"
click at [589, 144] on input "Recording Artist Name" at bounding box center [708, 133] width 262 height 32
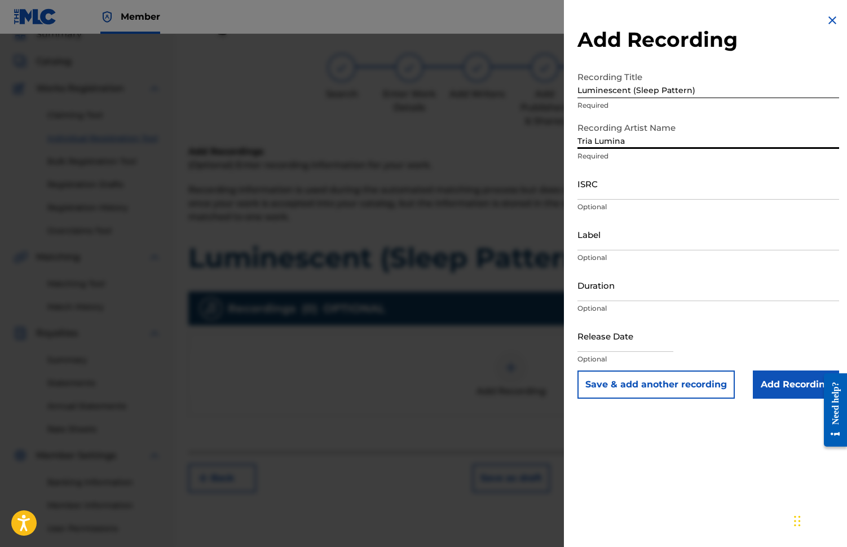
type input "Tria Lumina"
click at [603, 194] on input "ISRC" at bounding box center [708, 183] width 262 height 32
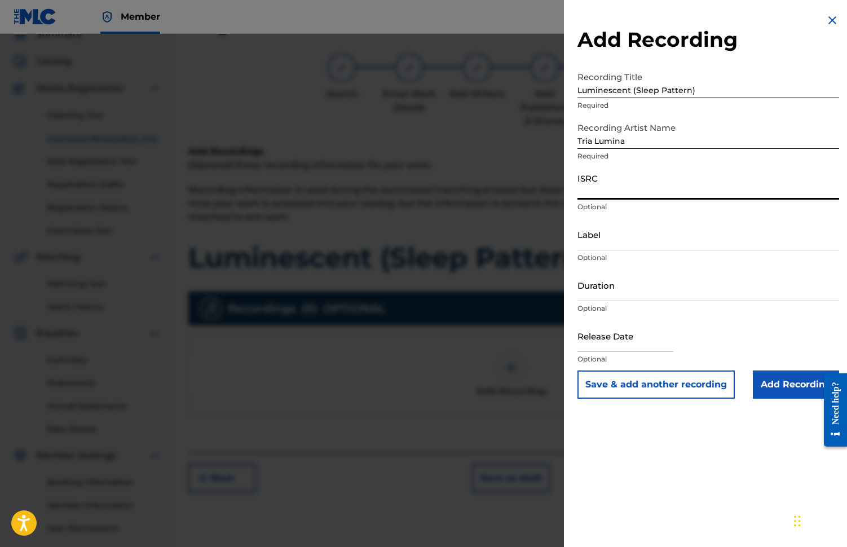
paste input "TCAKA2543543"
type input "TCAKA2543543"
click at [586, 244] on input "Label" at bounding box center [708, 234] width 262 height 32
type input "Greysuit Records"
click at [595, 299] on input "Duration" at bounding box center [708, 285] width 262 height 32
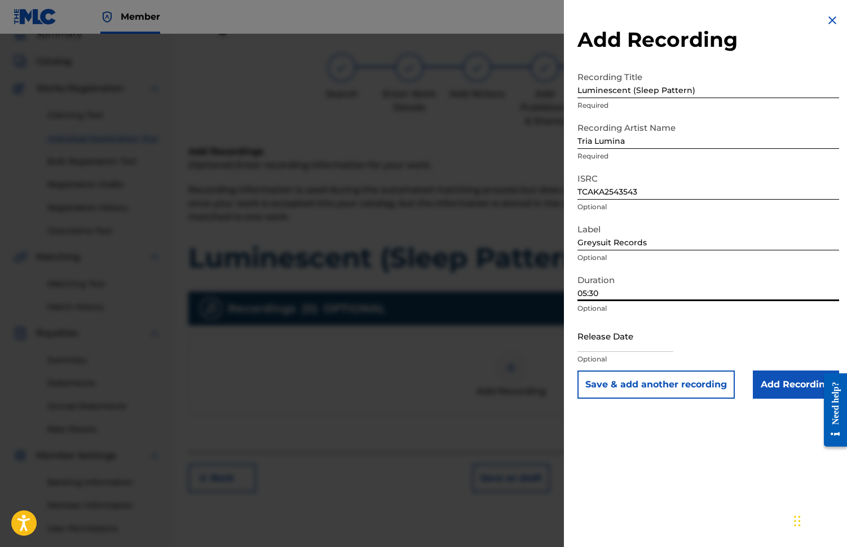
type input "05:30"
click at [613, 347] on input "text" at bounding box center [625, 336] width 96 height 32
select select "7"
select select "2025"
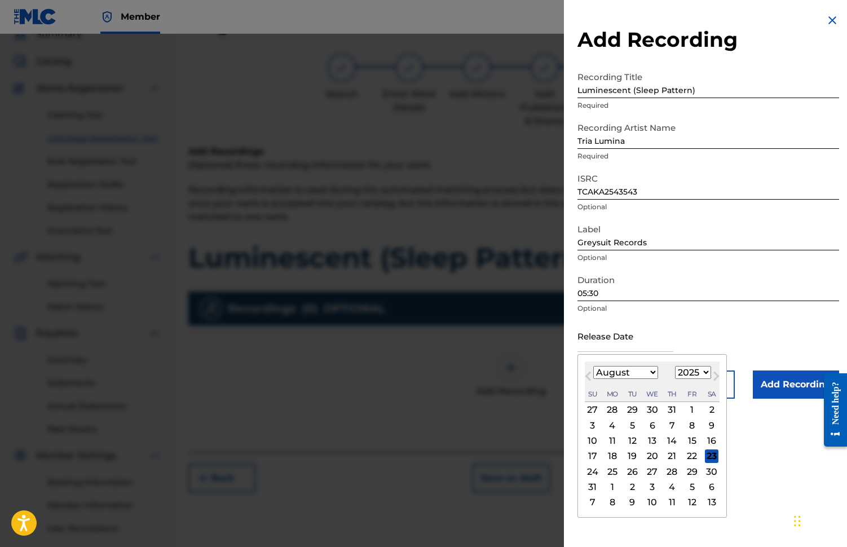
click at [715, 377] on span "Next Month" at bounding box center [715, 377] width 0 height 17
select select "9"
click at [691, 440] on div "17" at bounding box center [692, 441] width 14 height 14
type input "[DATE]"
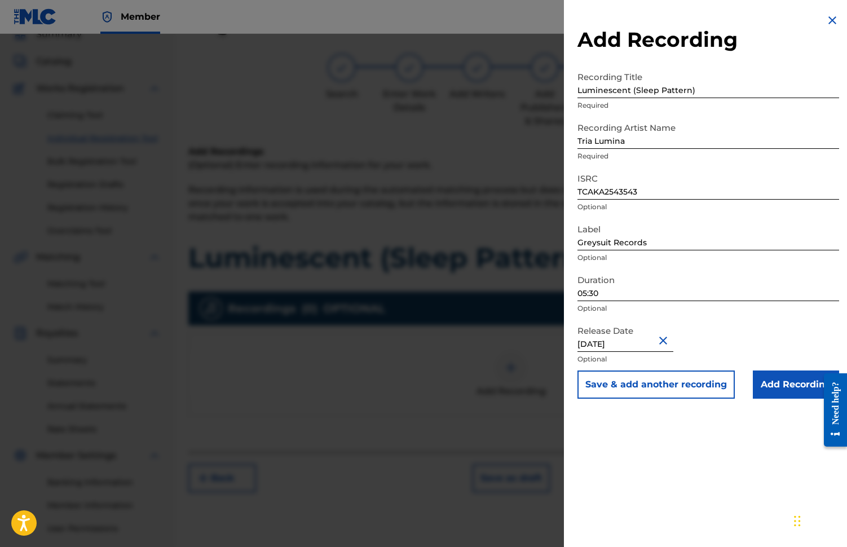
click at [769, 383] on input "Add Recording" at bounding box center [796, 384] width 86 height 28
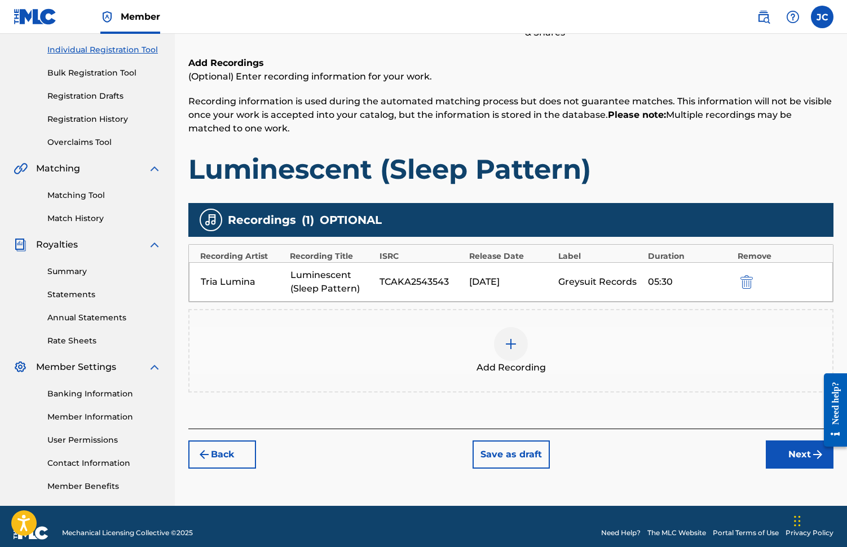
scroll to position [152, 0]
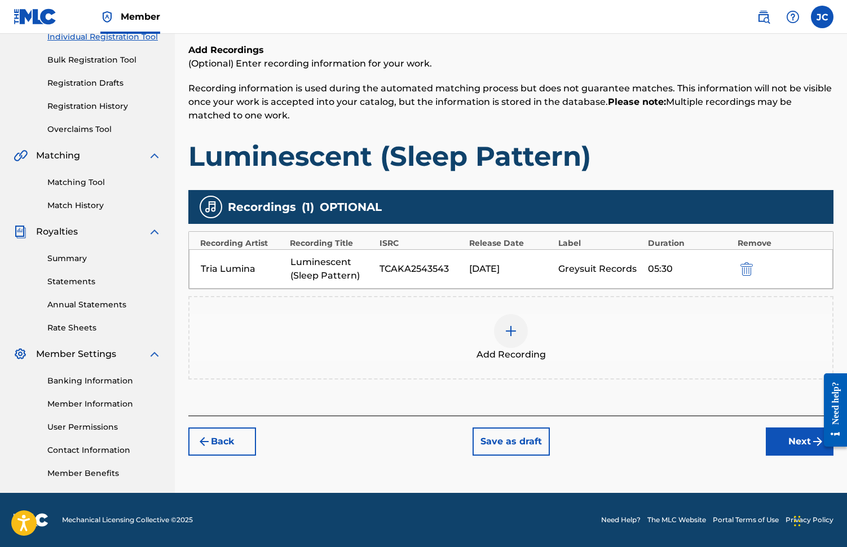
click at [793, 442] on button "Next" at bounding box center [800, 441] width 68 height 28
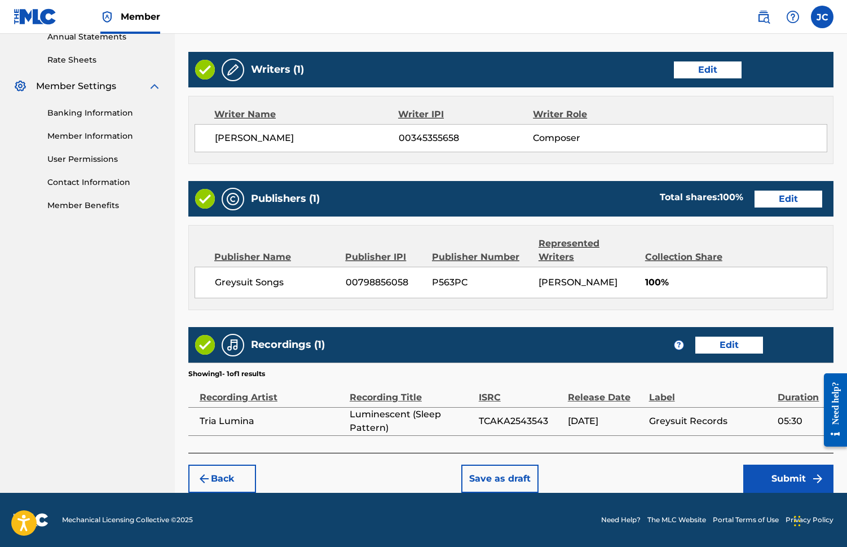
scroll to position [412, 0]
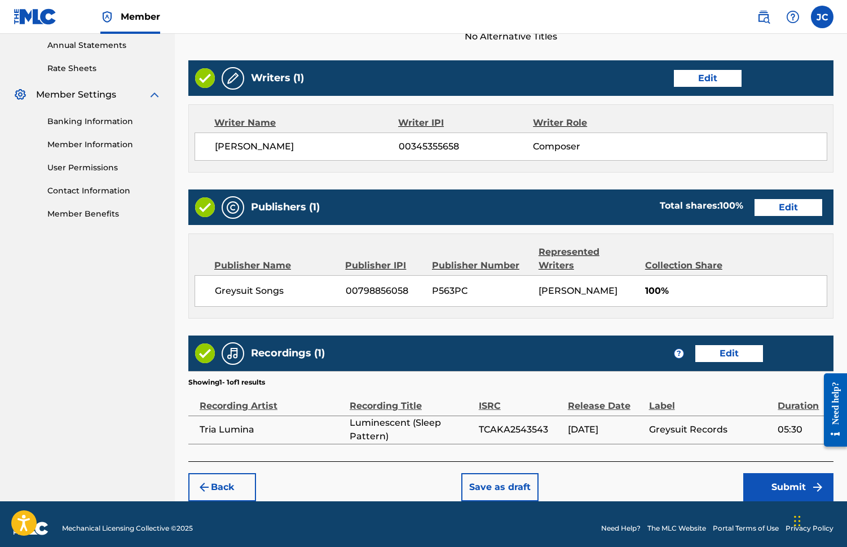
click at [782, 482] on button "Submit" at bounding box center [788, 487] width 90 height 28
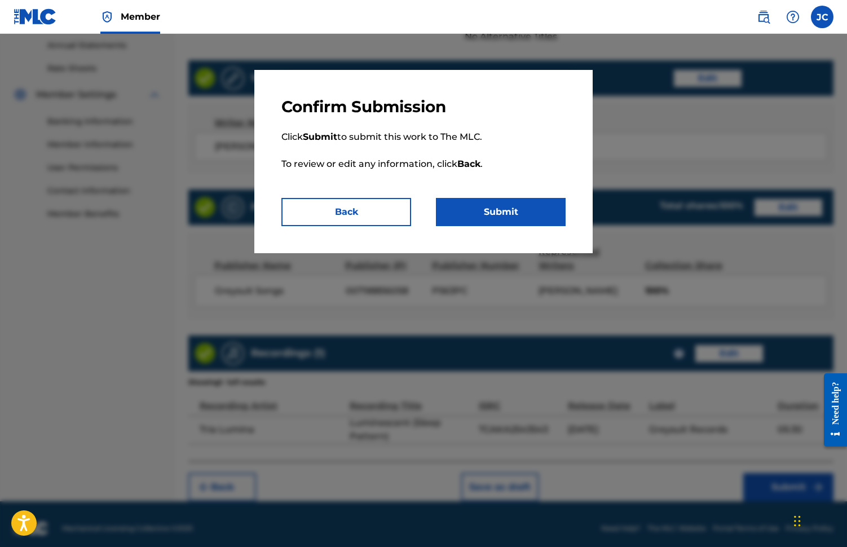
click at [507, 218] on button "Submit" at bounding box center [501, 212] width 130 height 28
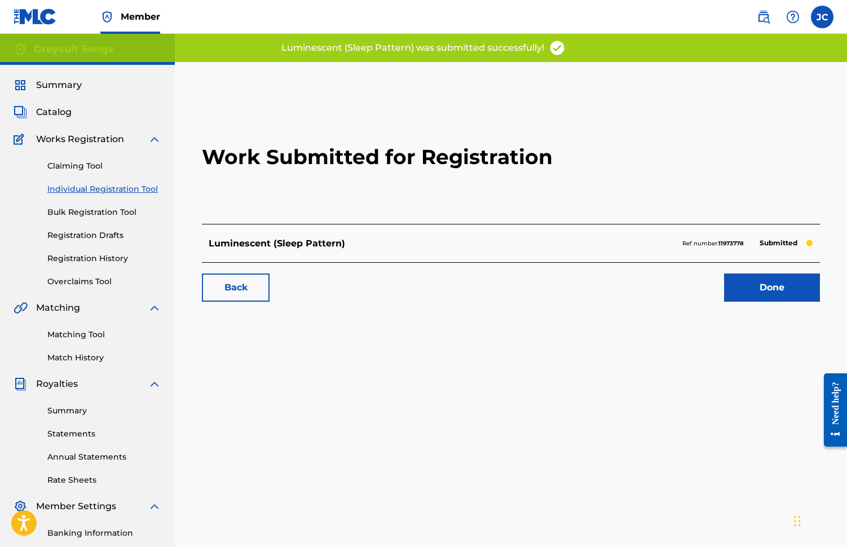
click at [772, 286] on link "Done" at bounding box center [772, 287] width 96 height 28
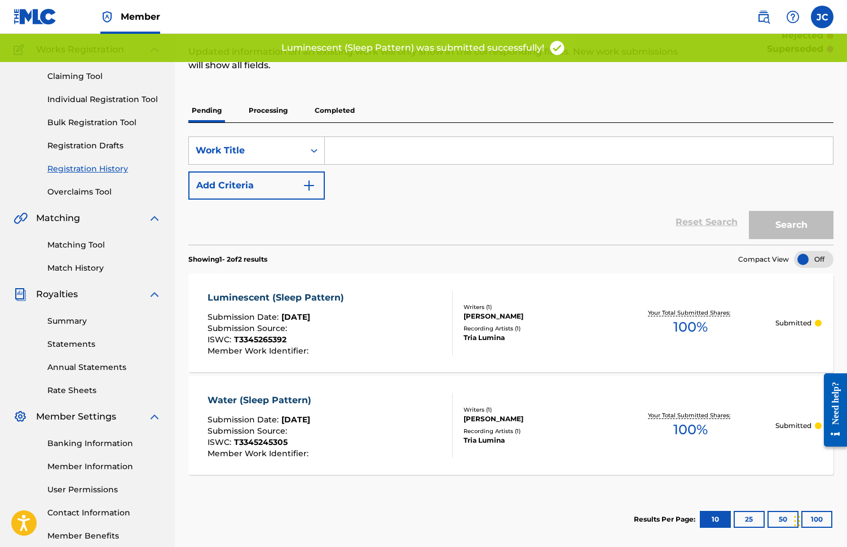
scroll to position [152, 0]
